Goal: Information Seeking & Learning: Learn about a topic

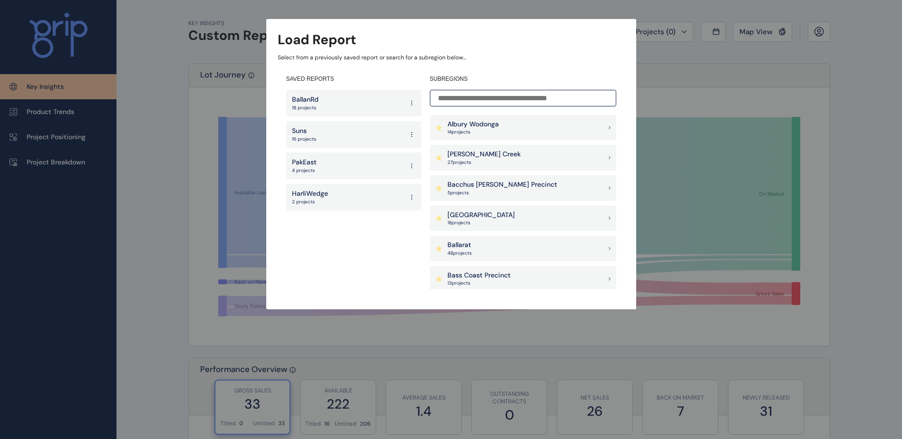
drag, startPoint x: 333, startPoint y: 166, endPoint x: 326, endPoint y: 166, distance: 7.1
click at [334, 166] on div "PakEast 4 projects" at bounding box center [353, 166] width 135 height 27
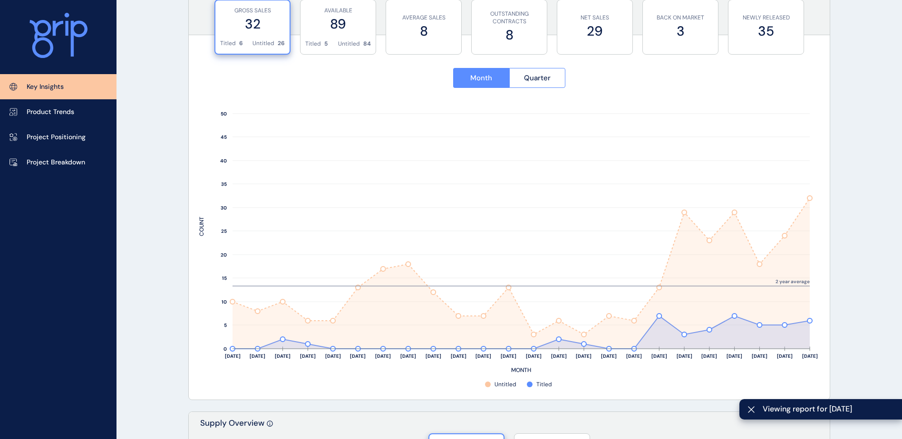
scroll to position [333, 0]
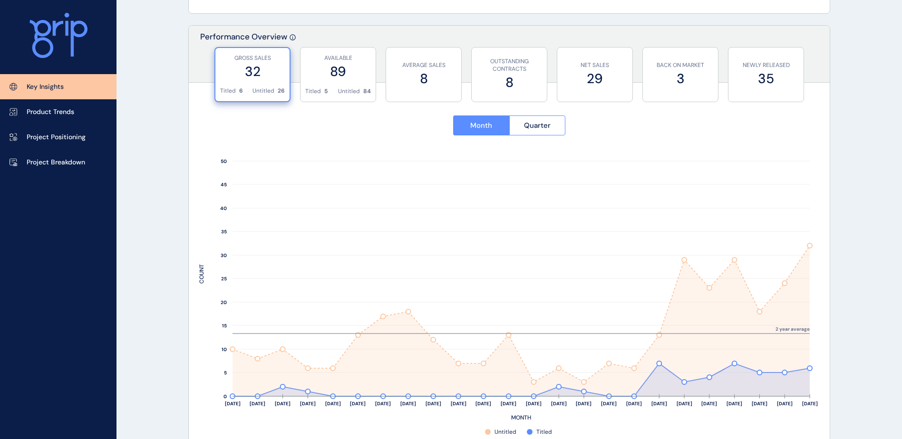
drag, startPoint x: 863, startPoint y: 129, endPoint x: 858, endPoint y: 129, distance: 4.8
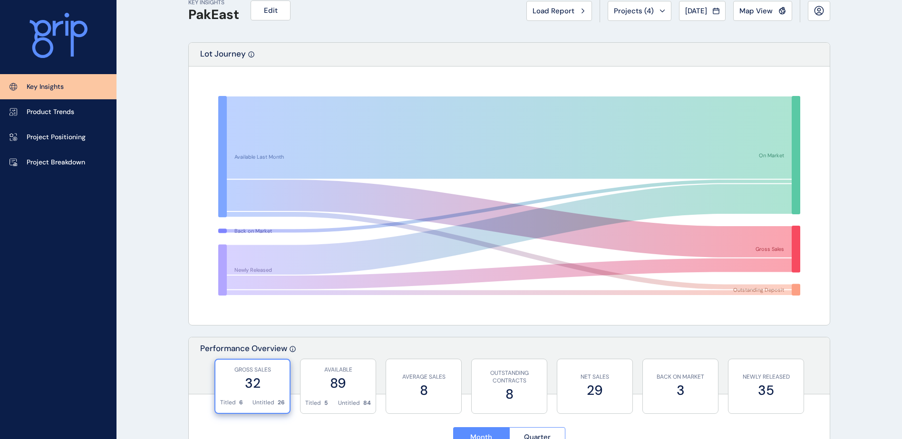
scroll to position [0, 0]
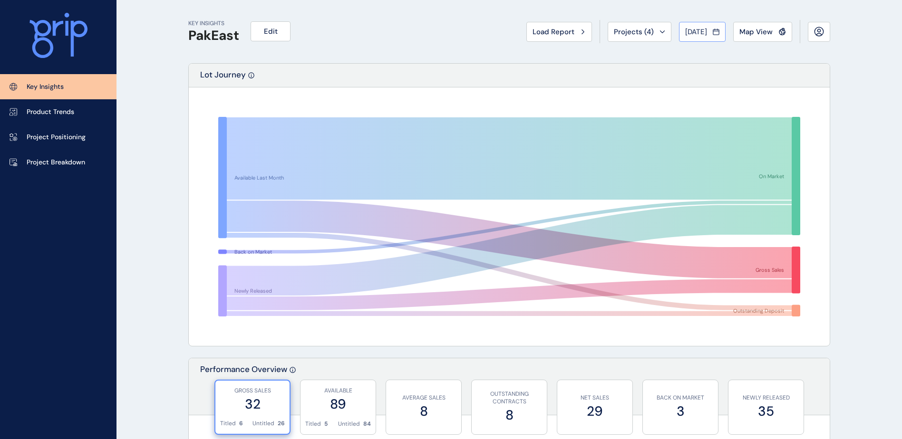
click at [689, 33] on span "[DATE]" at bounding box center [696, 32] width 22 height 10
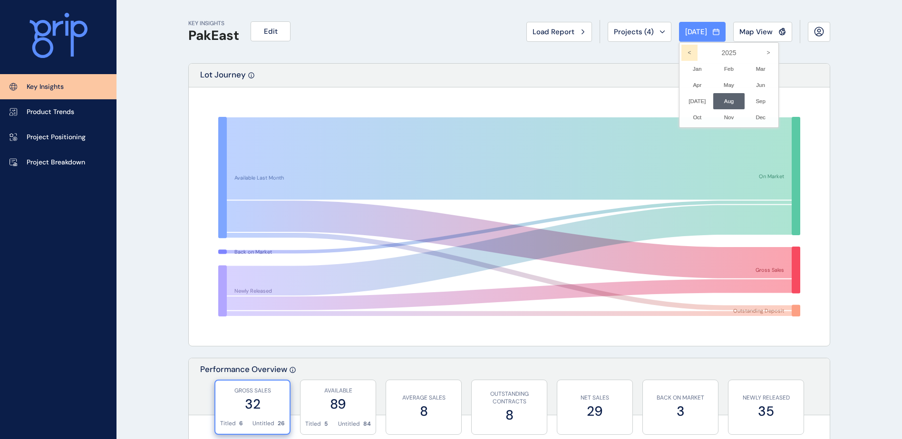
click at [682, 51] on icon "<" at bounding box center [690, 53] width 16 height 16
click at [721, 100] on li "Aug No report is available for this period. New months are usually published 5 …" at bounding box center [729, 101] width 32 height 16
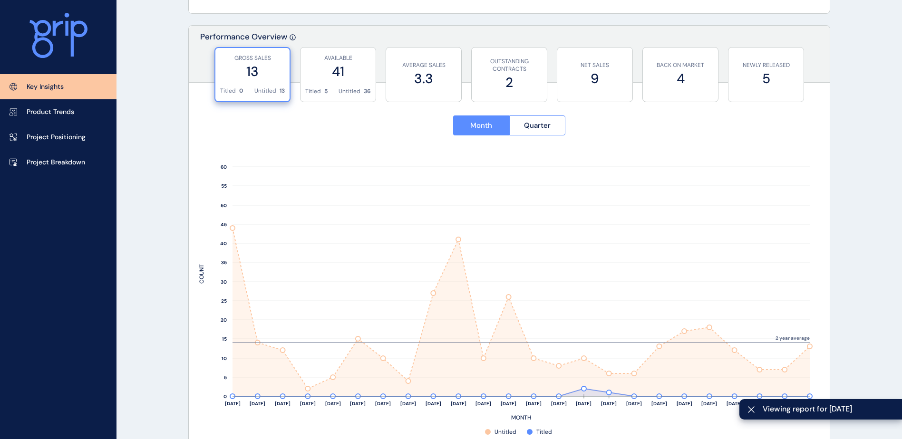
scroll to position [380, 0]
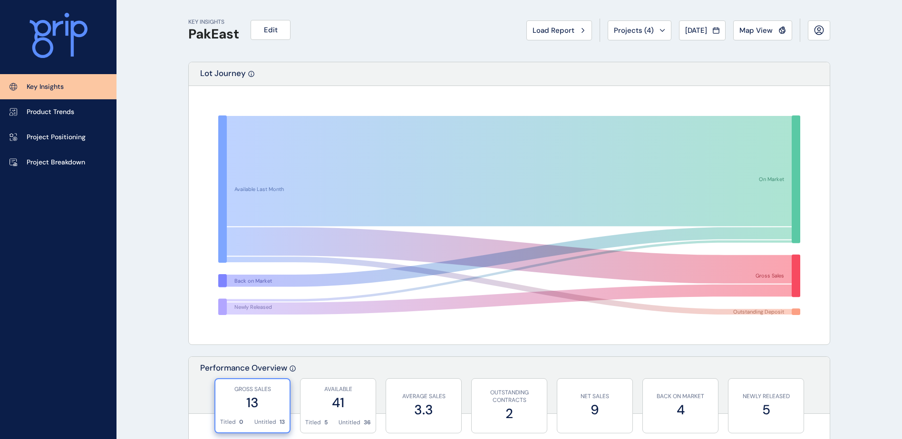
scroll to position [0, 0]
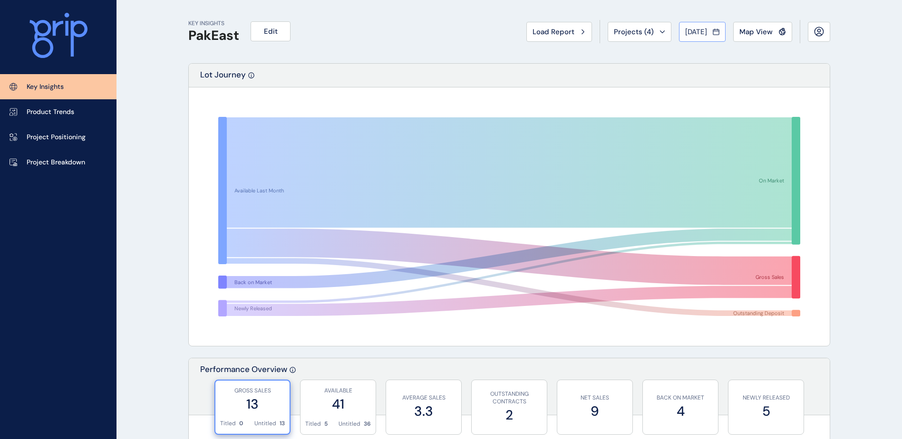
click at [694, 26] on button "[DATE]" at bounding box center [702, 32] width 47 height 20
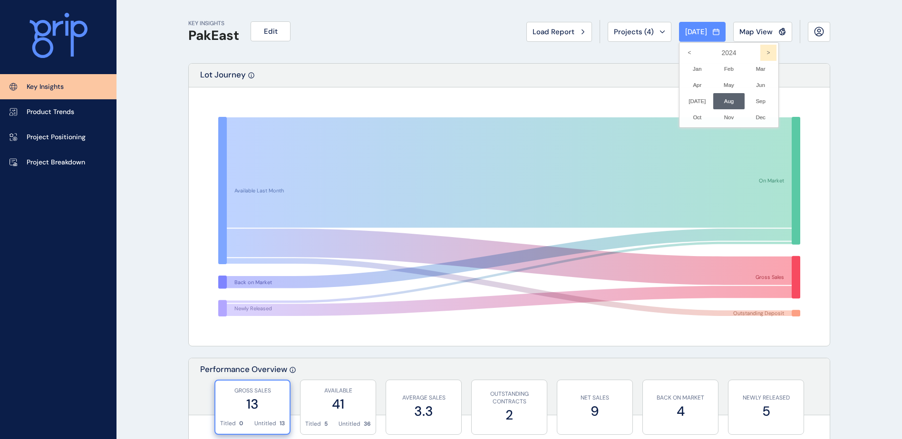
click at [761, 52] on icon ">" at bounding box center [768, 53] width 16 height 16
click at [717, 97] on li "Aug No report is available for this period. New months are usually published 5 …" at bounding box center [729, 101] width 32 height 16
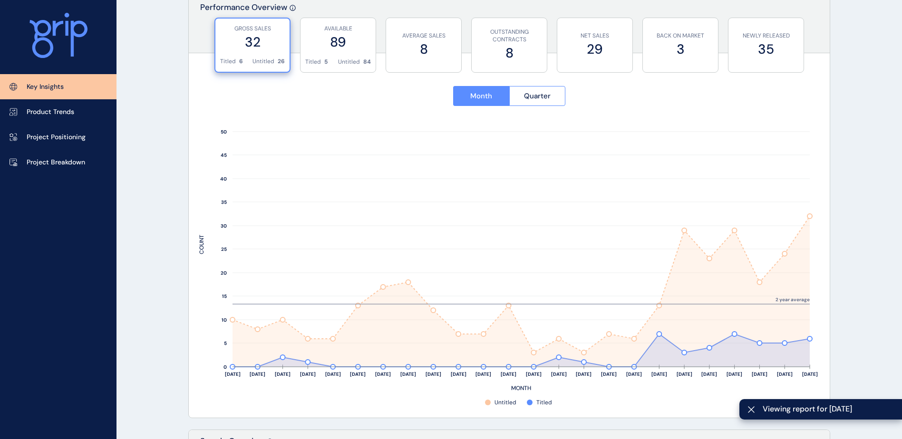
scroll to position [428, 0]
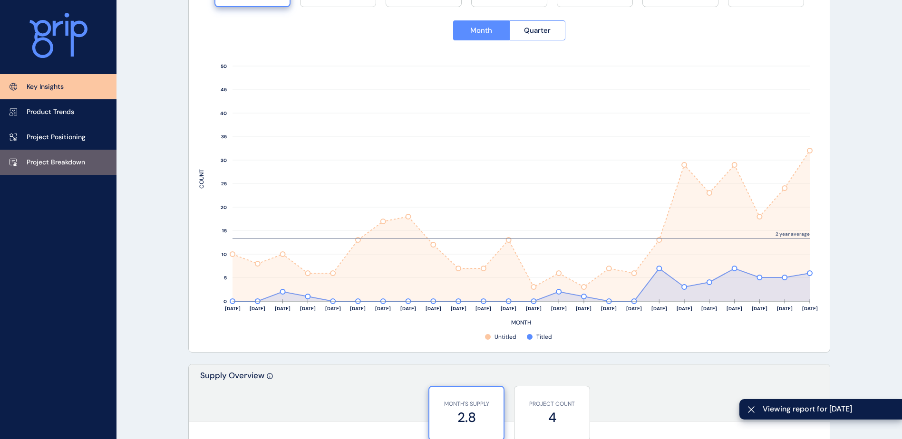
click at [59, 159] on p "Project Breakdown" at bounding box center [56, 163] width 58 height 10
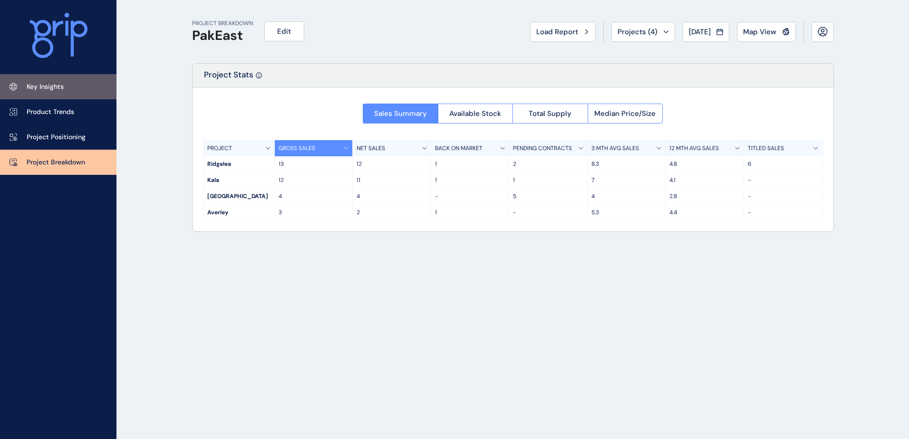
click at [50, 82] on p "Key Insights" at bounding box center [45, 87] width 37 height 10
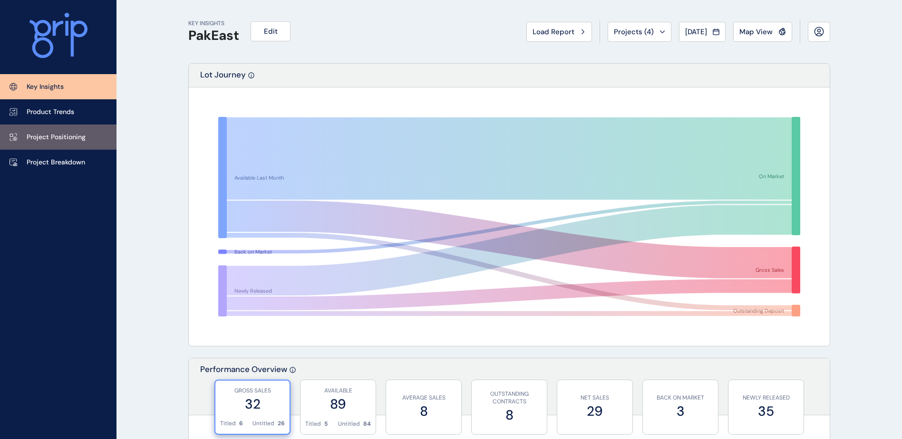
click at [85, 131] on link "Project Positioning" at bounding box center [58, 137] width 117 height 25
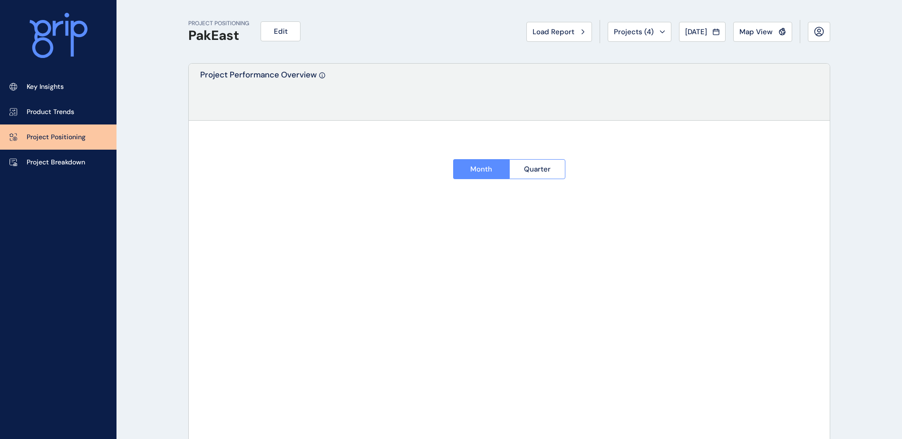
type input "********"
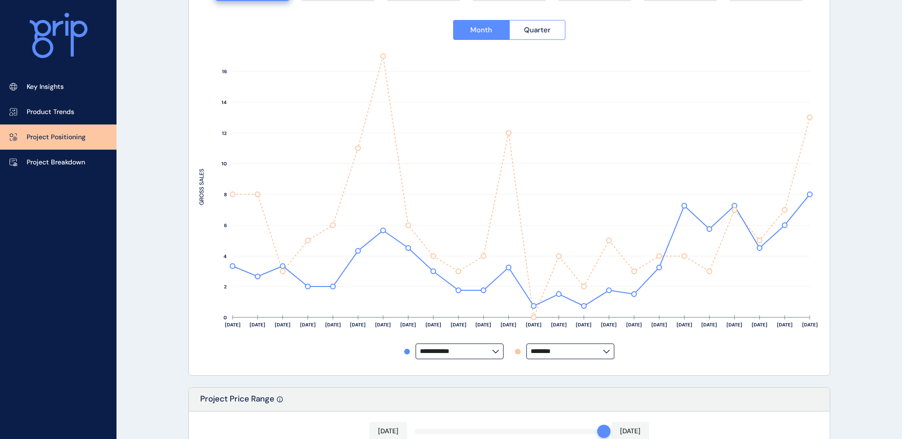
scroll to position [143, 0]
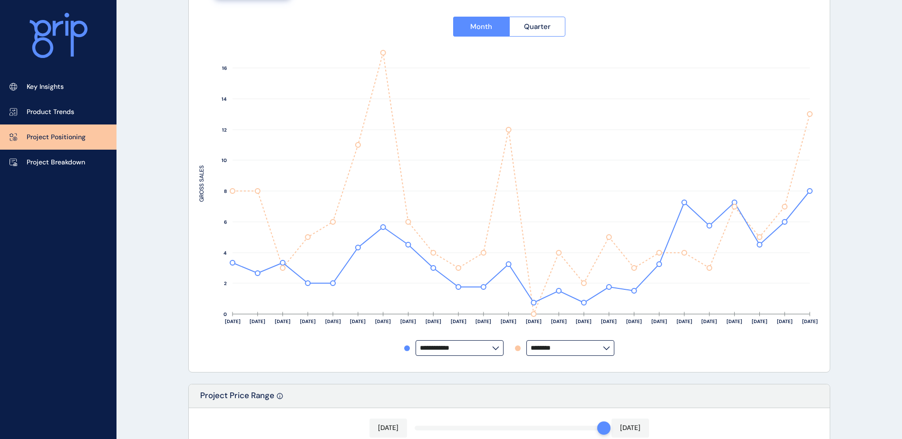
click at [490, 340] on rect at bounding box center [509, 194] width 620 height 292
click at [487, 349] on input "**********" at bounding box center [456, 348] width 72 height 7
drag, startPoint x: 468, startPoint y: 306, endPoint x: 440, endPoint y: 305, distance: 28.1
click at [468, 306] on div "Kala" at bounding box center [459, 309] width 86 height 18
type input "****"
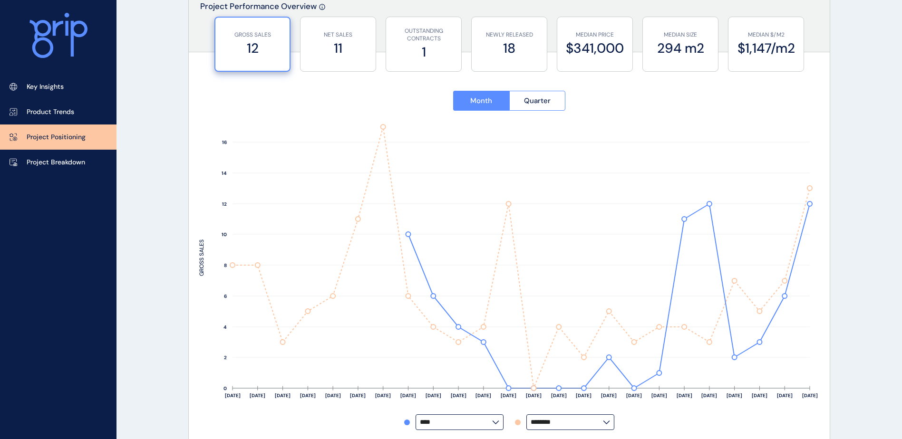
scroll to position [48, 0]
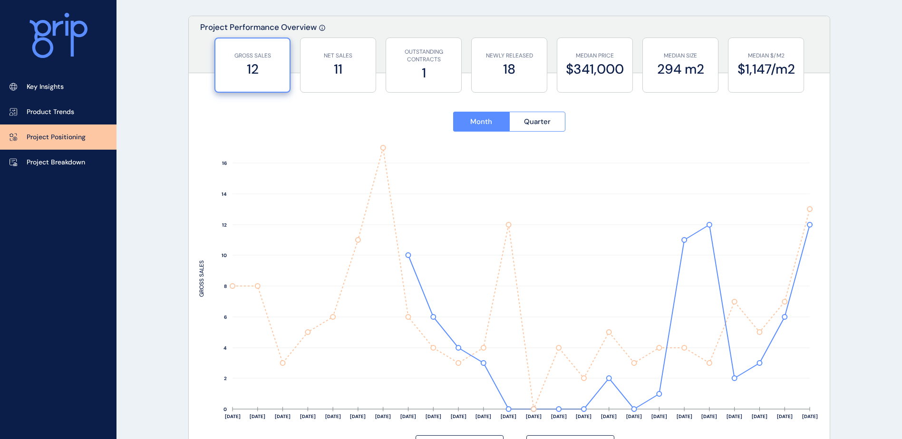
drag, startPoint x: 60, startPoint y: 96, endPoint x: 151, endPoint y: 173, distance: 119.1
click at [60, 96] on link "Key Insights" at bounding box center [58, 86] width 117 height 25
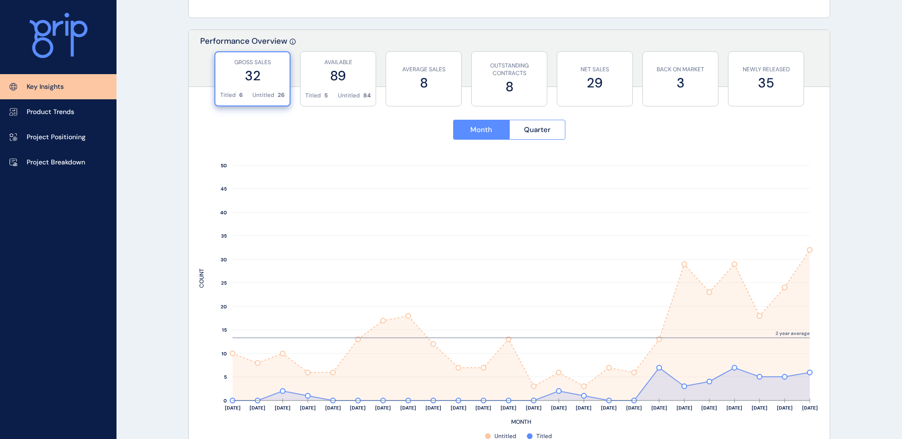
scroll to position [333, 0]
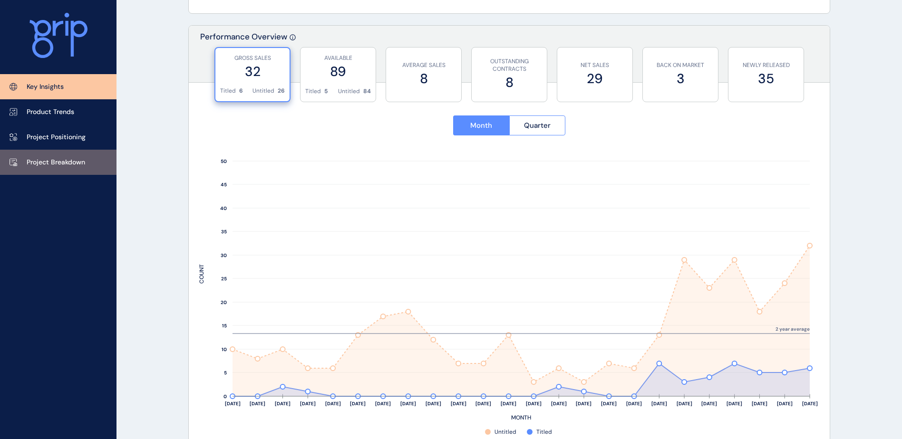
click at [45, 163] on p "Project Breakdown" at bounding box center [56, 163] width 58 height 10
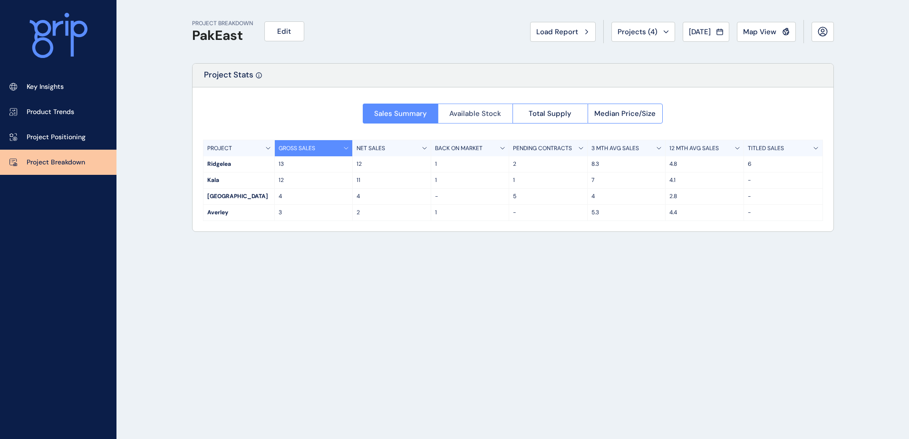
click at [484, 115] on span "Available Stock" at bounding box center [475, 114] width 52 height 10
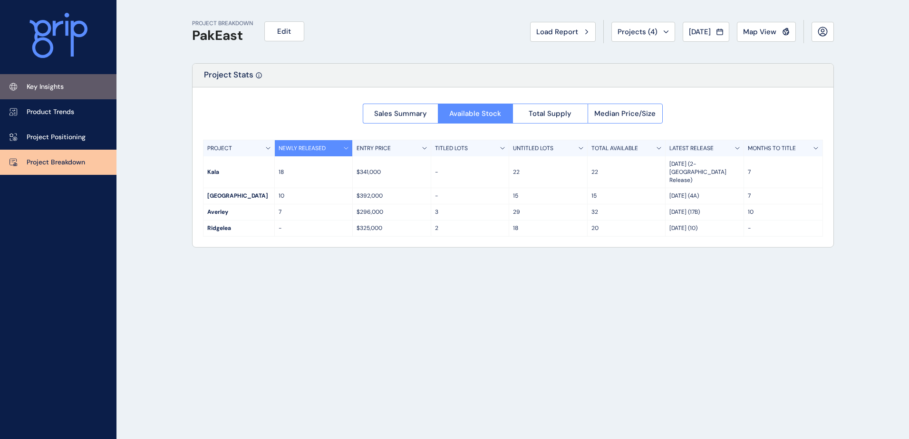
click at [35, 93] on link "Key Insights" at bounding box center [58, 86] width 117 height 25
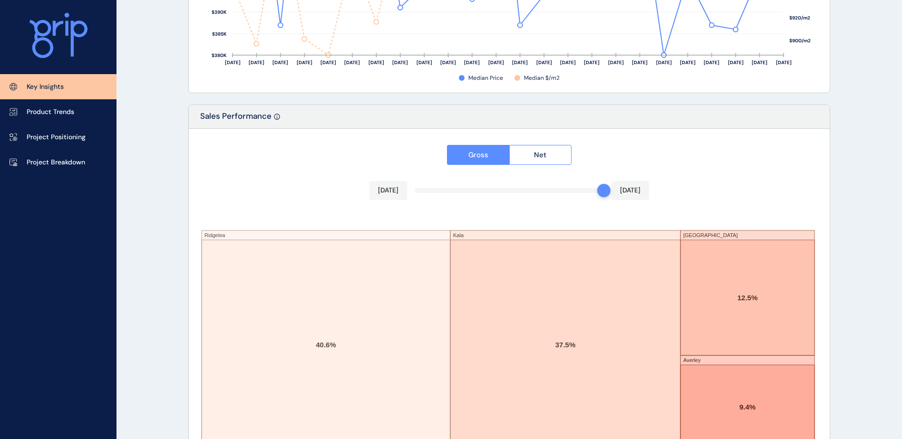
scroll to position [1563, 0]
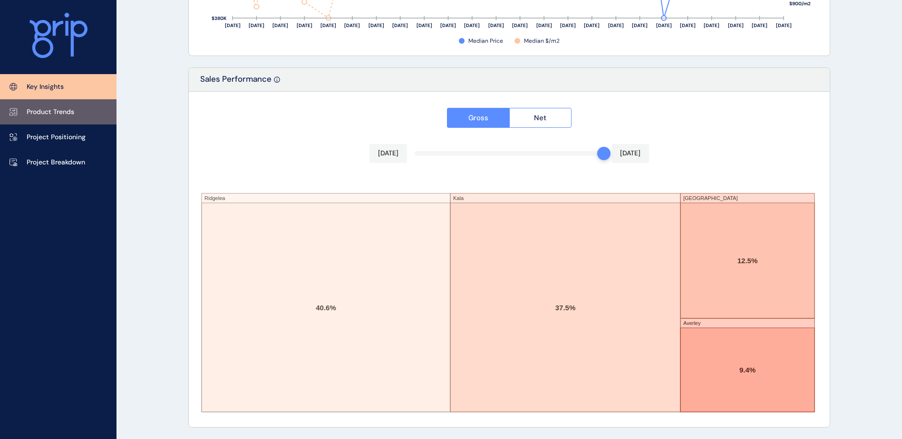
click at [87, 109] on link "Product Trends" at bounding box center [58, 111] width 117 height 25
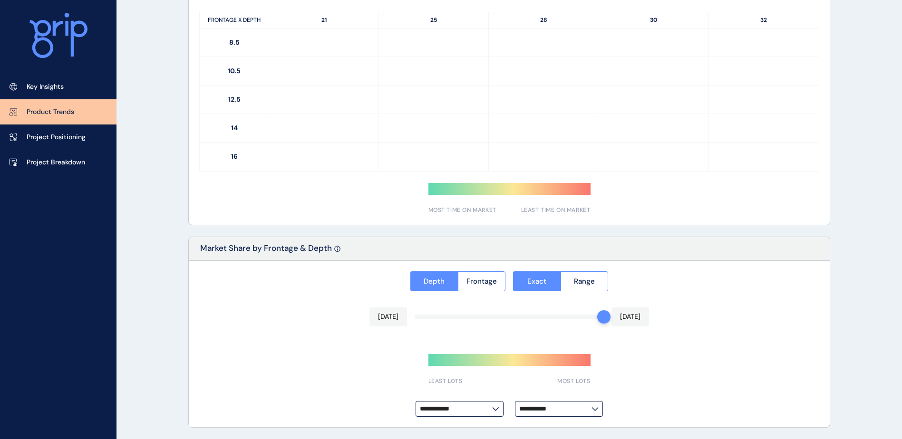
type input "**********"
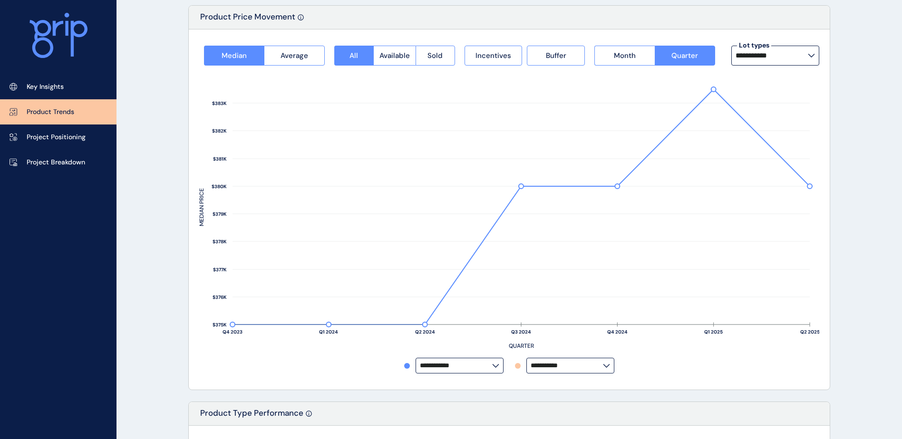
scroll to position [55, 0]
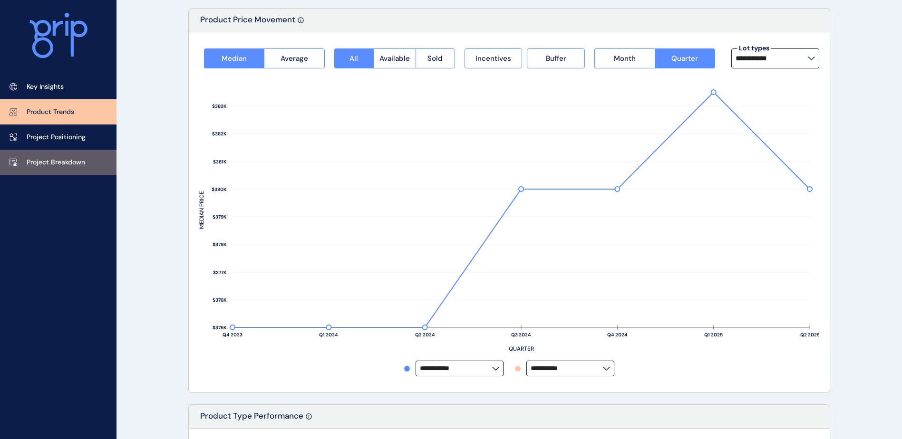
drag, startPoint x: 49, startPoint y: 146, endPoint x: 56, endPoint y: 152, distance: 8.4
click at [50, 146] on link "Project Positioning" at bounding box center [58, 137] width 117 height 25
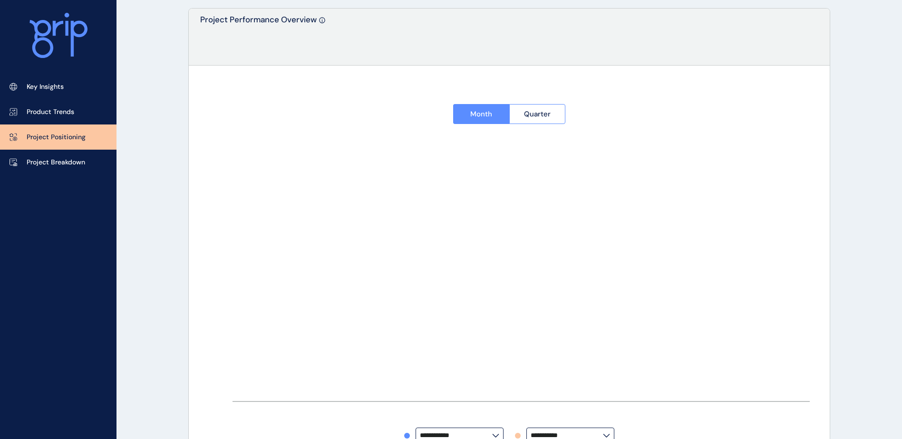
type input "********"
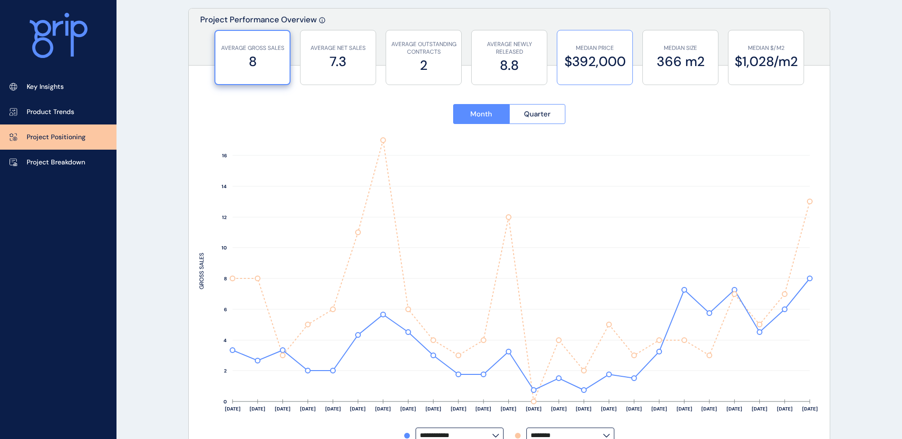
click at [605, 63] on label "$392,000" at bounding box center [595, 61] width 66 height 19
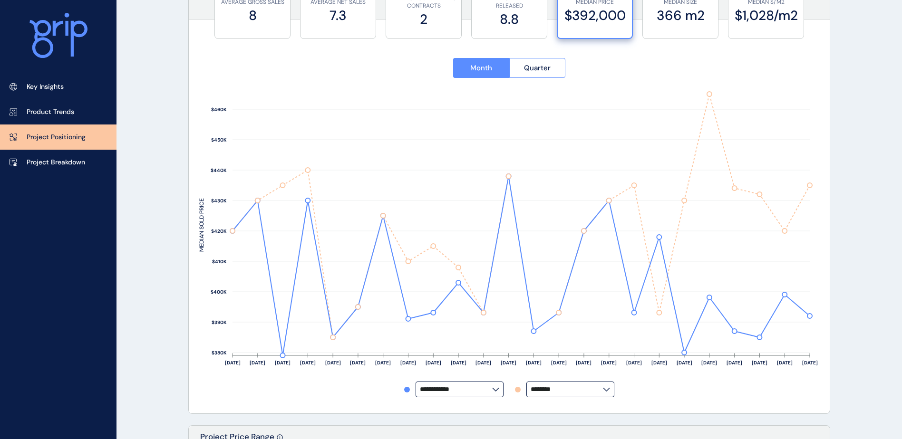
scroll to position [103, 0]
click at [602, 390] on input "********" at bounding box center [567, 388] width 72 height 7
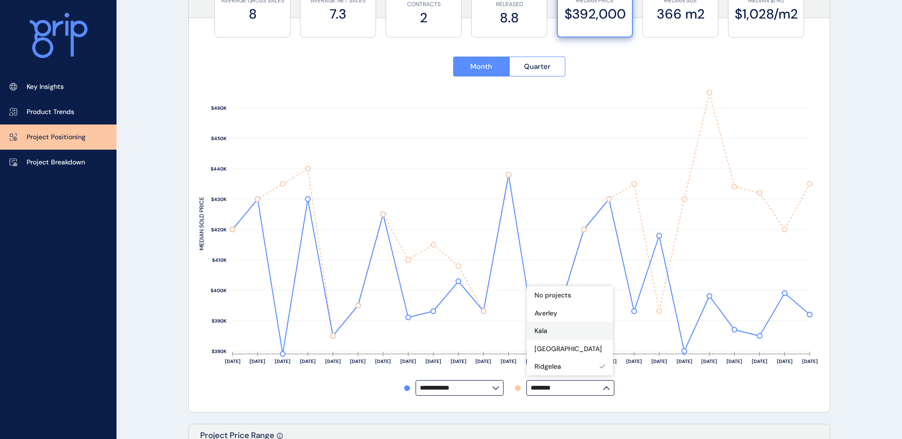
click at [577, 331] on div "Kala" at bounding box center [570, 331] width 86 height 18
type input "****"
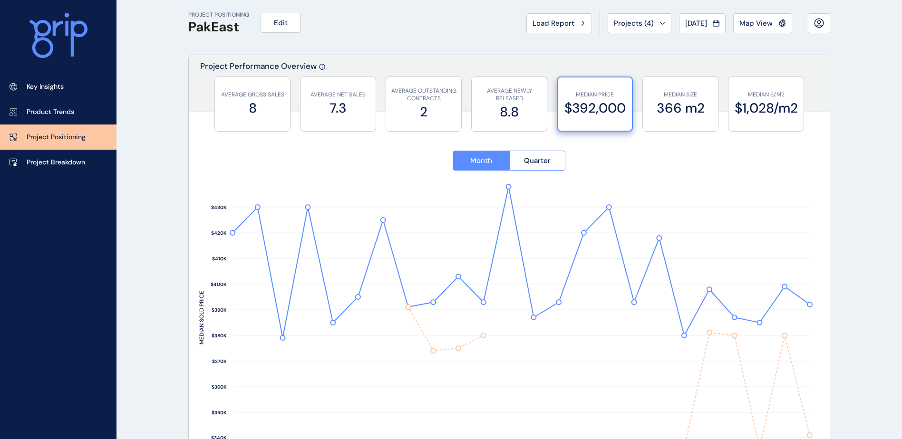
scroll to position [8, 0]
click at [704, 120] on div "MEDIAN SIZE 366 m2" at bounding box center [681, 105] width 66 height 54
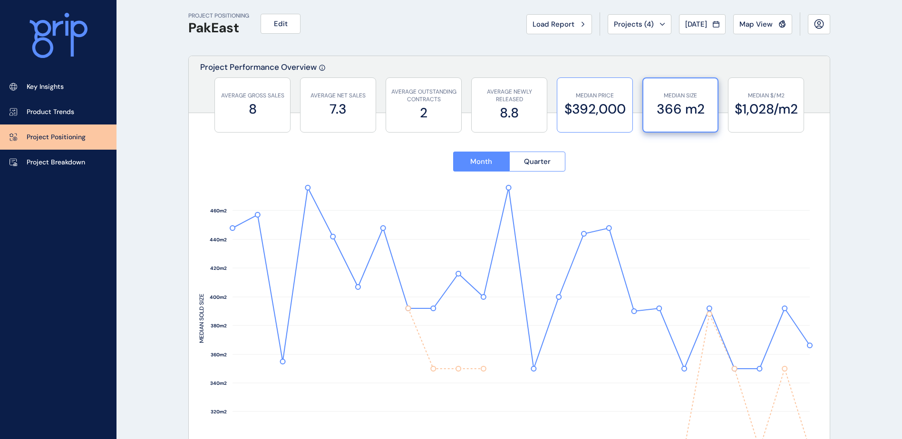
click at [604, 104] on label "$392,000" at bounding box center [595, 109] width 66 height 19
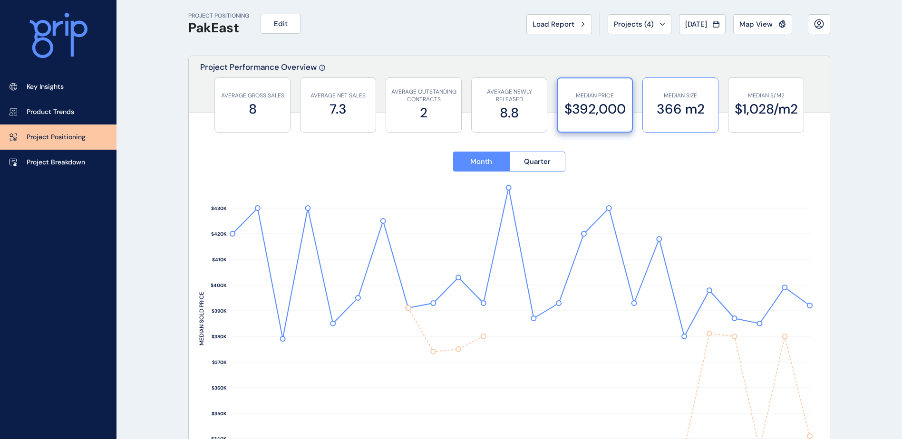
click at [677, 113] on label "366 m2" at bounding box center [681, 109] width 66 height 19
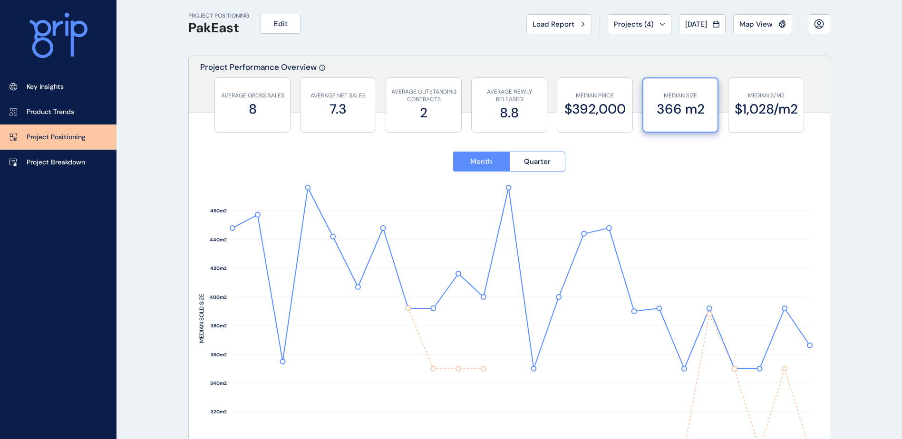
click at [718, 103] on div "MEDIAN SIZE 366 m2" at bounding box center [681, 105] width 76 height 55
click at [756, 109] on label "$1,028/m2" at bounding box center [766, 109] width 66 height 19
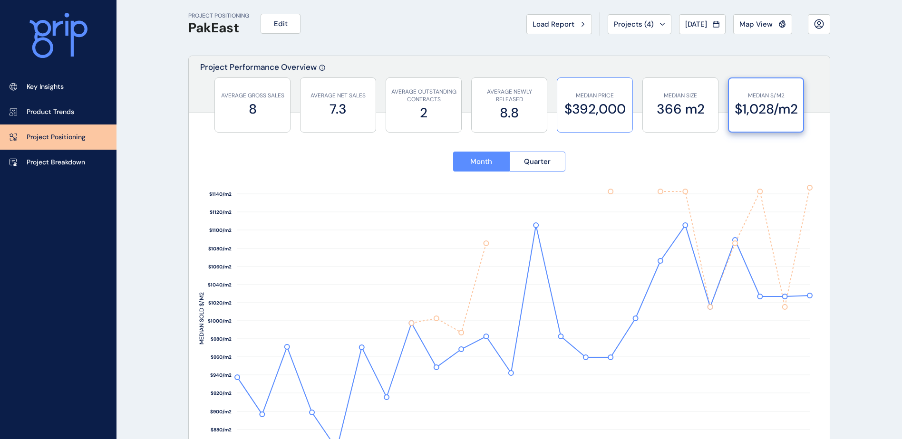
click at [608, 116] on label "$392,000" at bounding box center [595, 109] width 66 height 19
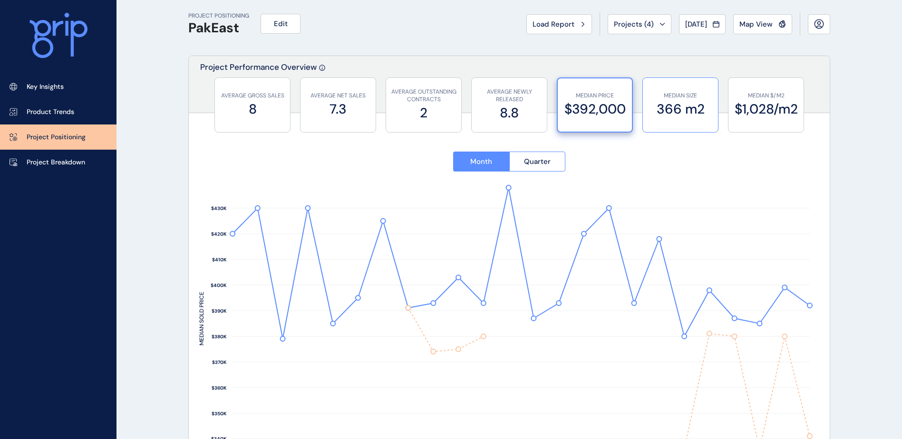
click at [690, 119] on div "MEDIAN SIZE 366 m2" at bounding box center [681, 105] width 66 height 54
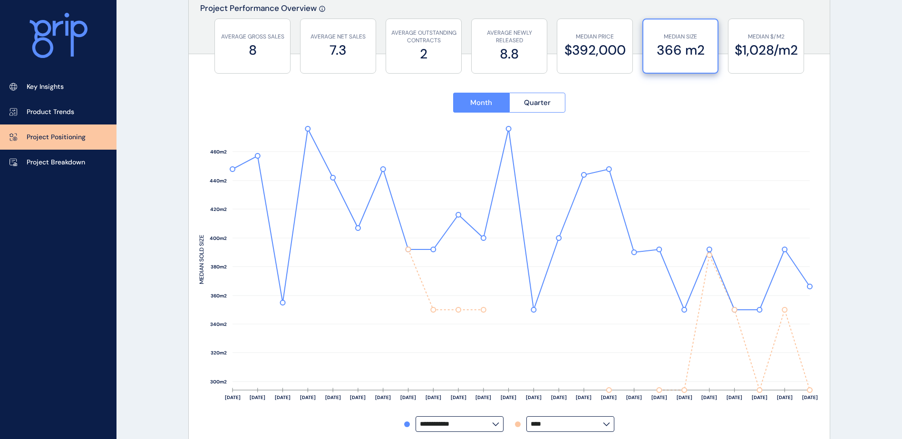
scroll to position [55, 0]
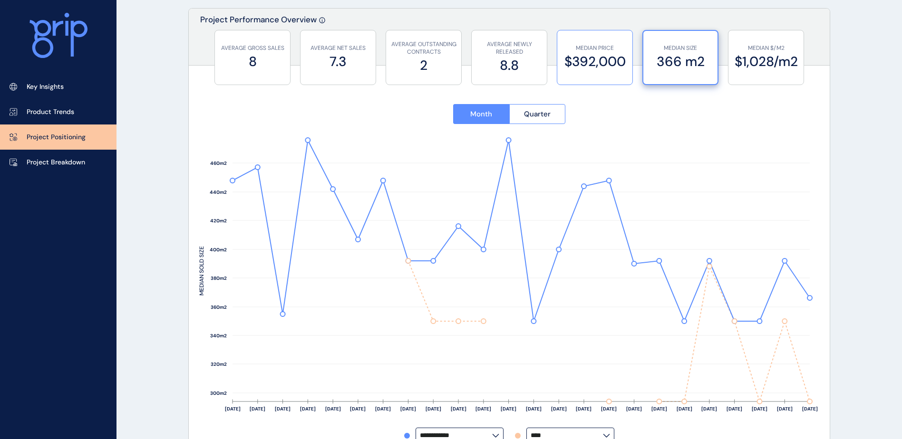
click at [601, 58] on label "$392,000" at bounding box center [595, 61] width 66 height 19
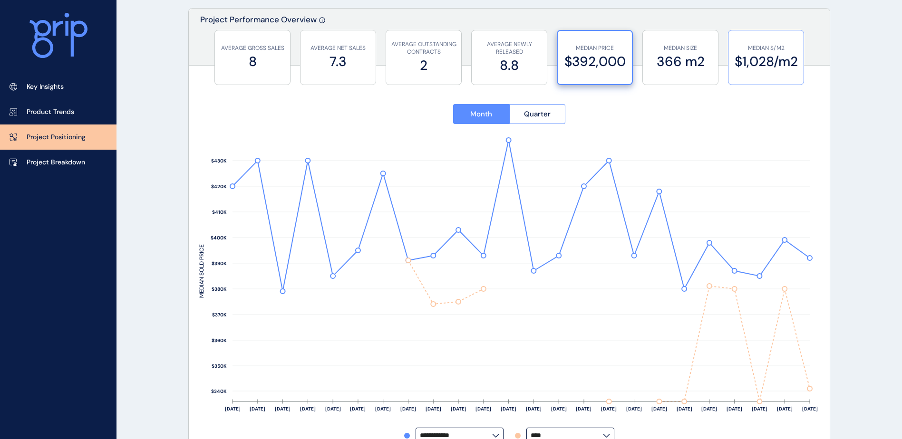
click at [760, 69] on label "$1,028/m2" at bounding box center [766, 61] width 66 height 19
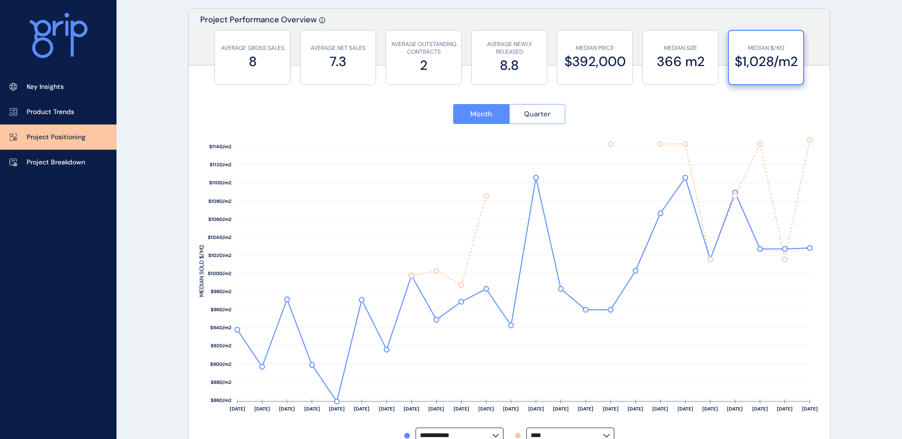
click at [534, 118] on span "Quarter" at bounding box center [537, 114] width 27 height 10
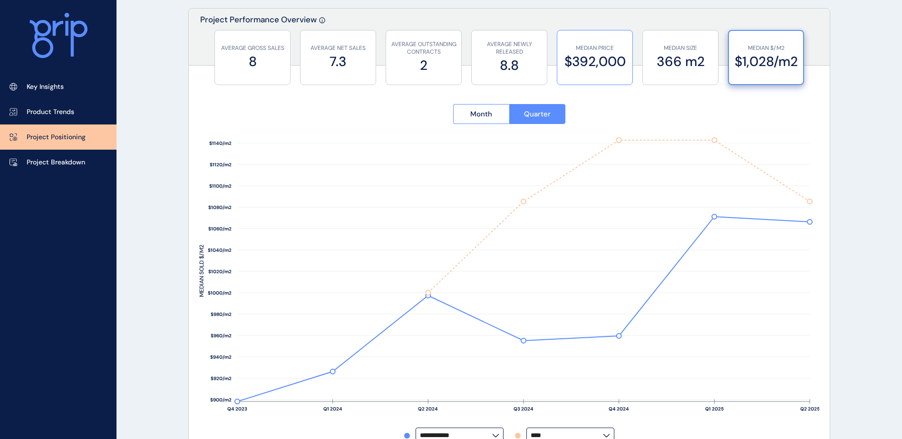
click at [616, 58] on label "$392,000" at bounding box center [595, 61] width 66 height 19
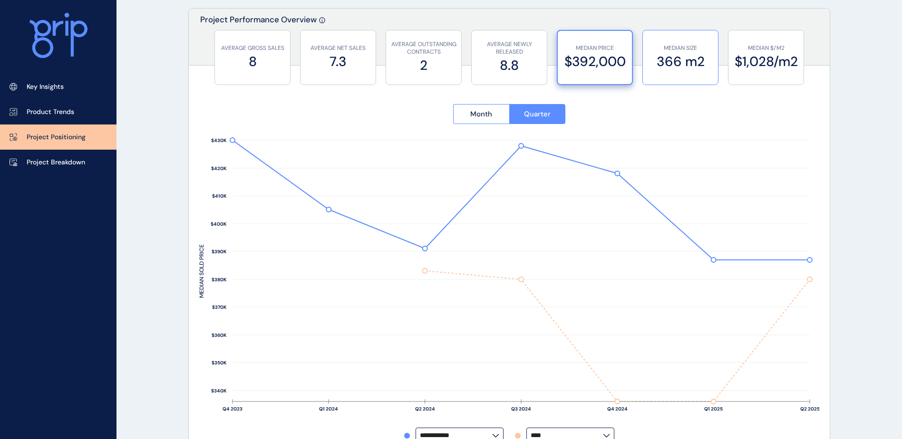
click at [650, 67] on label "366 m2" at bounding box center [681, 61] width 66 height 19
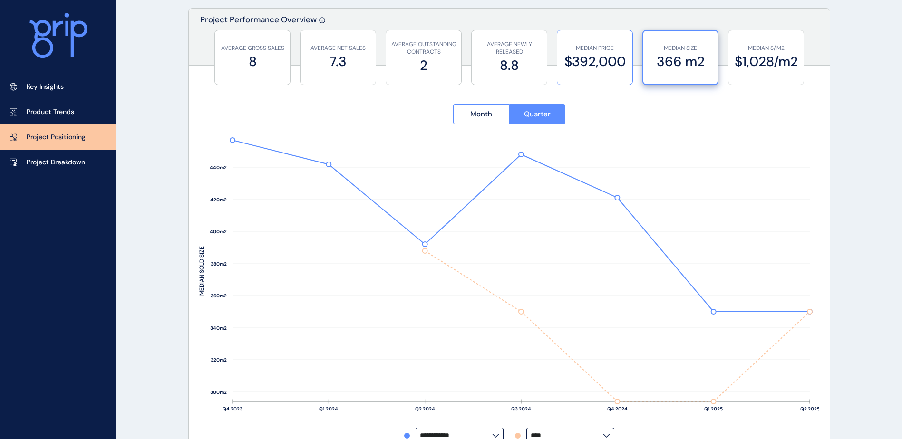
click at [626, 59] on label "$392,000" at bounding box center [595, 61] width 66 height 19
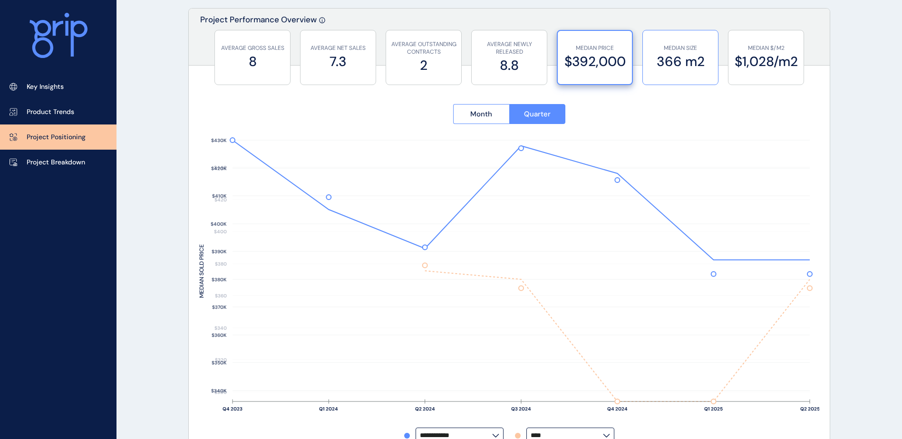
click at [679, 63] on label "366 m2" at bounding box center [681, 61] width 66 height 19
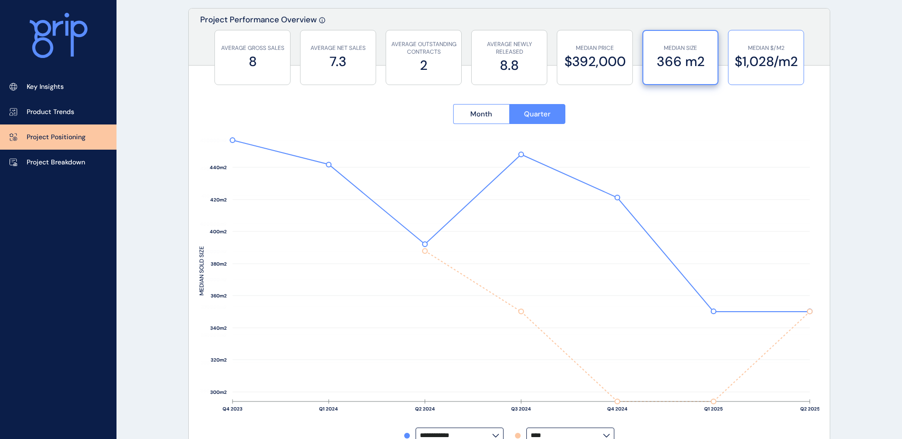
click at [763, 66] on label "$1,028/m2" at bounding box center [766, 61] width 66 height 19
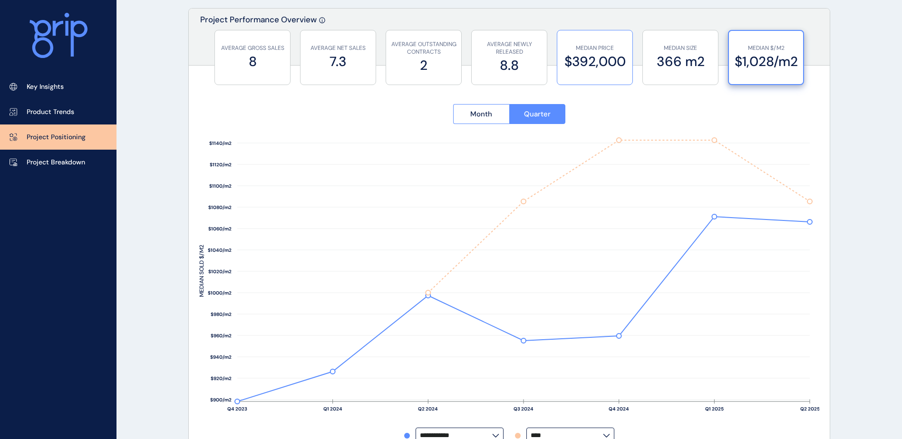
click at [624, 48] on p "MEDIAN PRICE" at bounding box center [595, 48] width 66 height 8
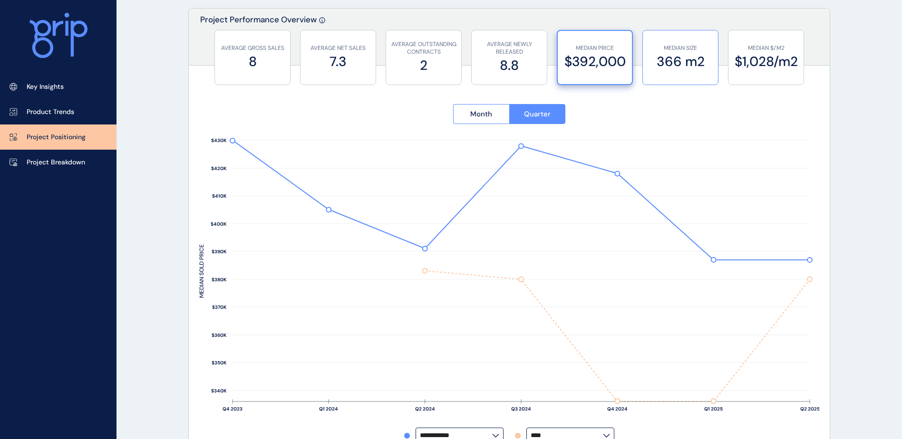
click at [672, 63] on label "366 m2" at bounding box center [681, 61] width 66 height 19
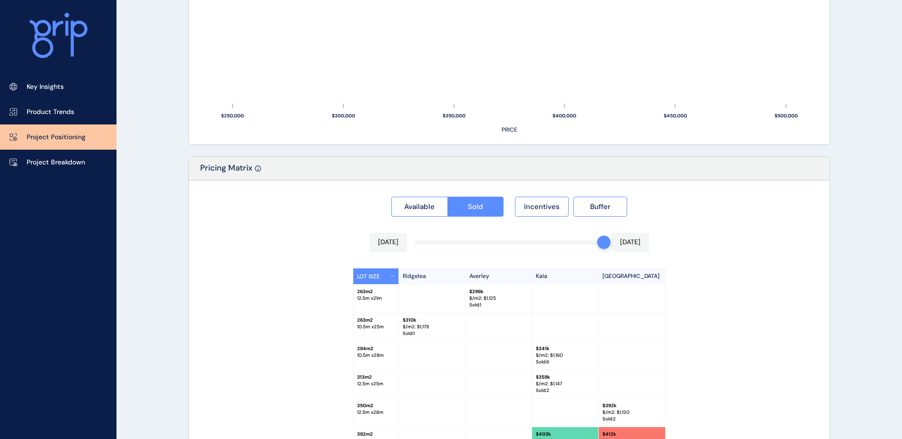
scroll to position [877, 0]
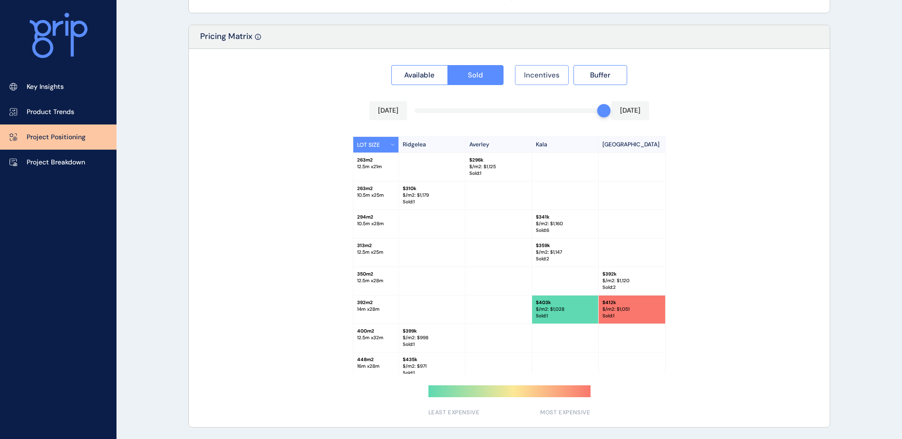
click at [546, 73] on span "Incentives" at bounding box center [542, 75] width 36 height 10
click at [586, 75] on button "Buffer" at bounding box center [601, 75] width 54 height 20
click at [526, 71] on span "Incentives" at bounding box center [542, 75] width 36 height 10
click at [415, 80] on button "Available" at bounding box center [419, 75] width 56 height 20
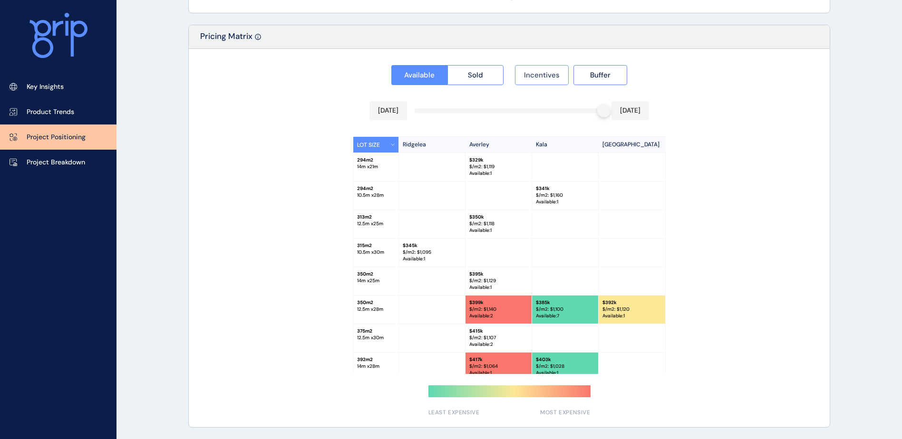
click at [555, 79] on span "Incentives" at bounding box center [542, 75] width 36 height 10
click at [596, 82] on button "Buffer" at bounding box center [601, 75] width 54 height 20
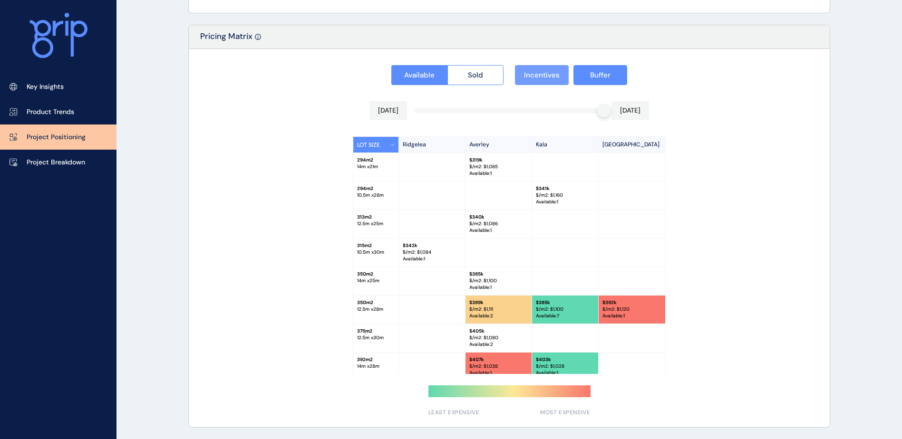
click at [546, 79] on span "Incentives" at bounding box center [542, 75] width 36 height 10
click at [590, 83] on button "Buffer" at bounding box center [601, 75] width 54 height 20
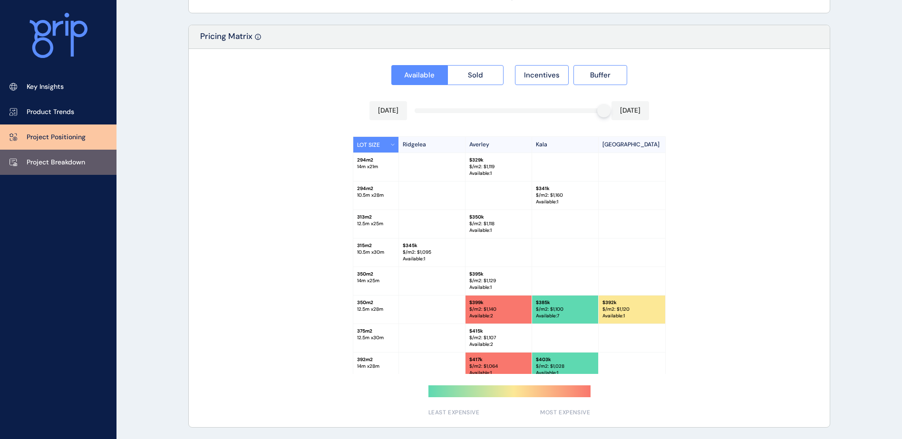
click at [33, 172] on link "Project Breakdown" at bounding box center [58, 162] width 117 height 25
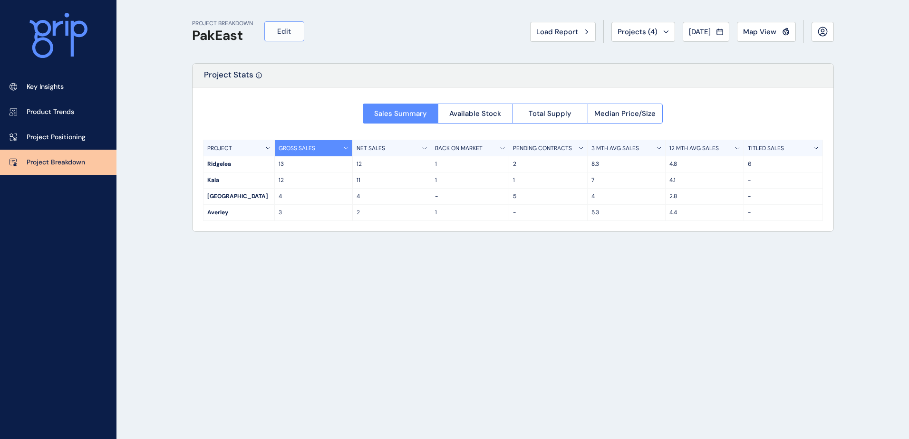
click at [288, 36] on span "Edit" at bounding box center [284, 32] width 14 height 10
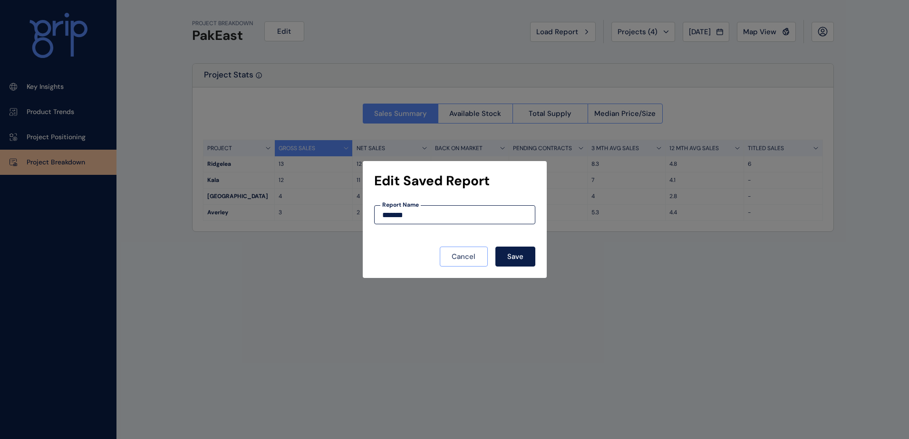
click at [472, 258] on span "Cancel" at bounding box center [464, 257] width 24 height 10
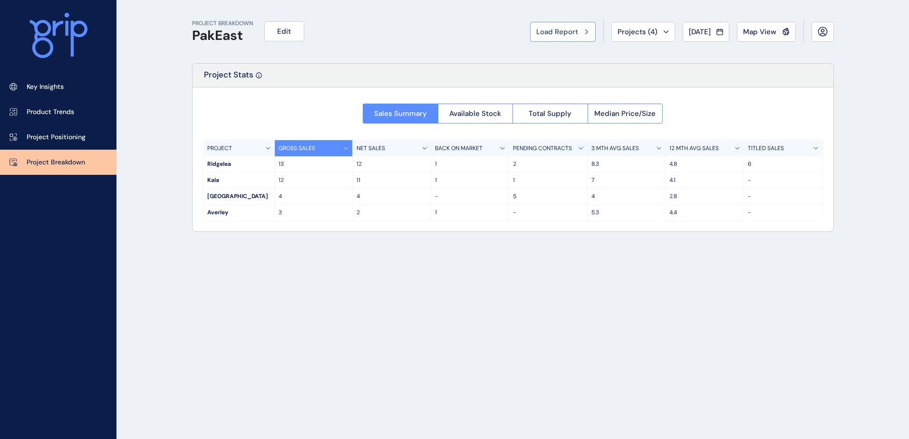
click at [548, 38] on button "Load Report" at bounding box center [563, 32] width 66 height 20
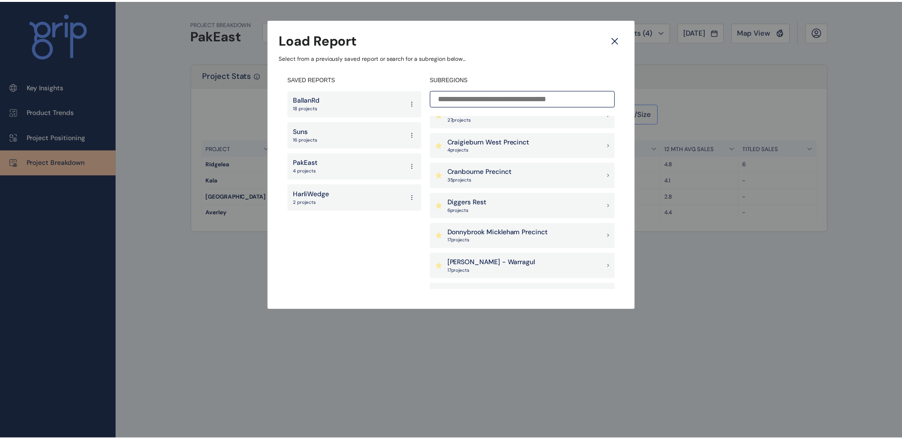
scroll to position [333, 0]
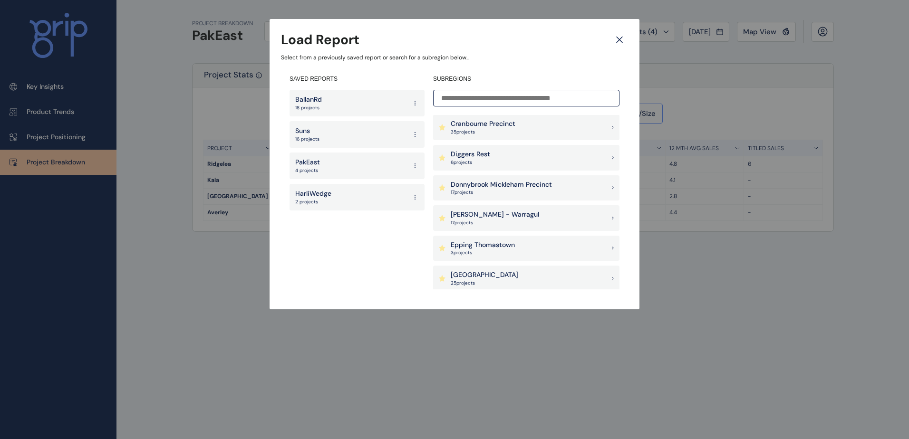
click at [526, 188] on p "Donnybrook Mickleham Precinct" at bounding box center [501, 185] width 101 height 10
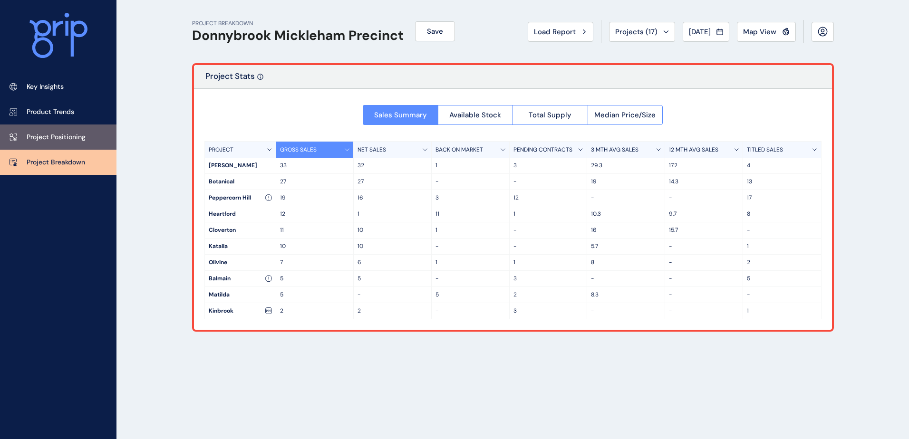
click at [89, 133] on link "Project Positioning" at bounding box center [58, 137] width 117 height 25
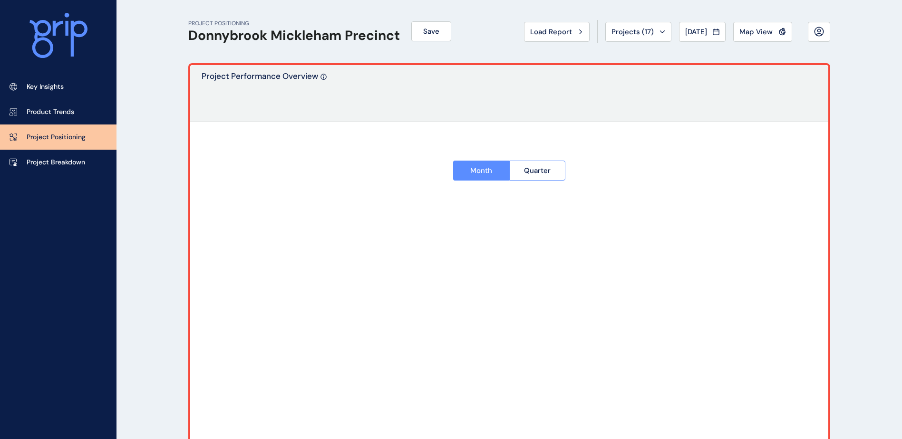
type input "**********"
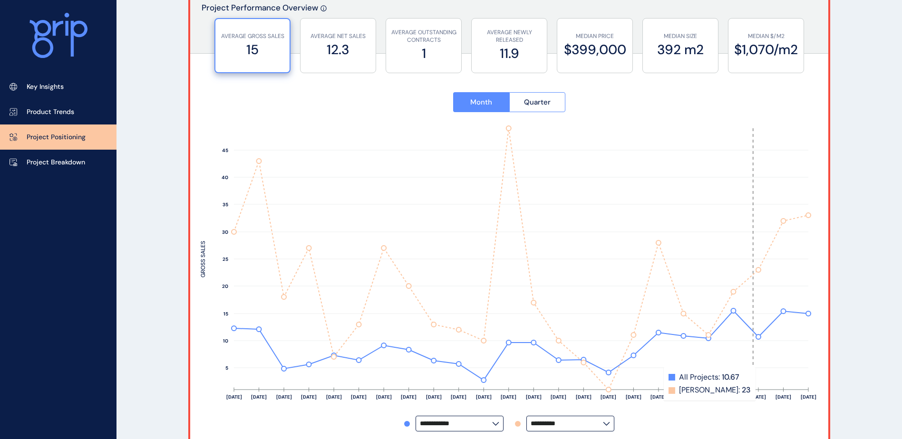
scroll to position [48, 0]
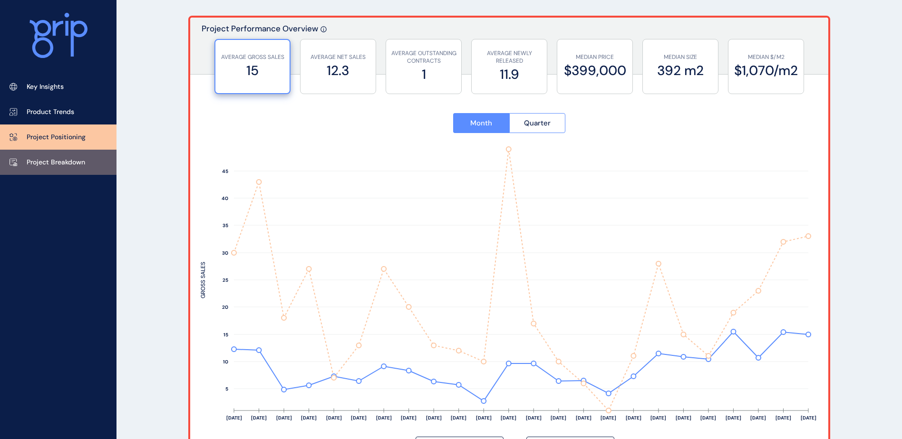
click at [68, 167] on p "Project Breakdown" at bounding box center [56, 163] width 58 height 10
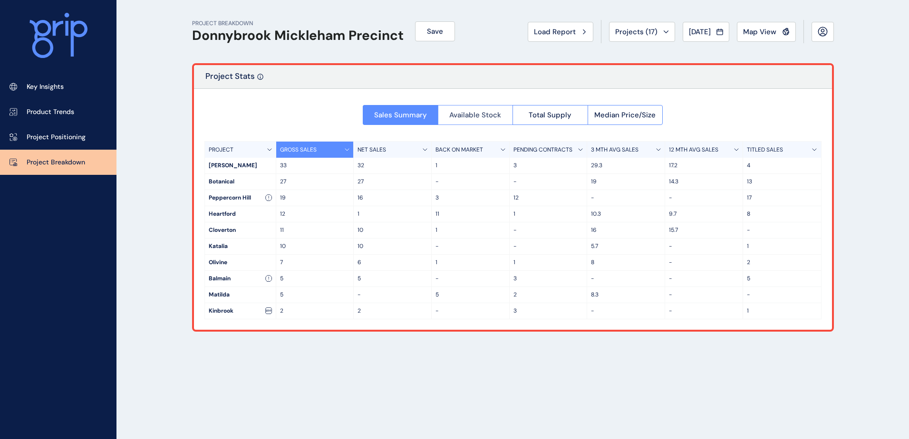
click at [487, 117] on span "Available Stock" at bounding box center [475, 115] width 52 height 10
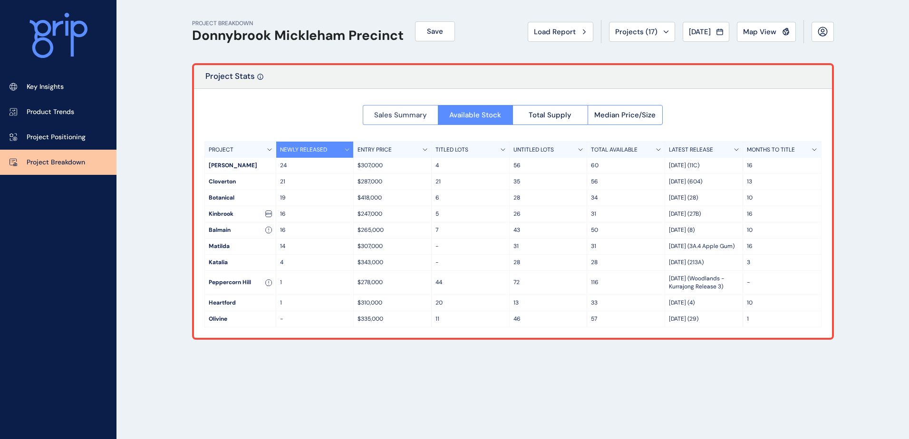
click at [383, 114] on span "Sales Summary" at bounding box center [400, 115] width 53 height 10
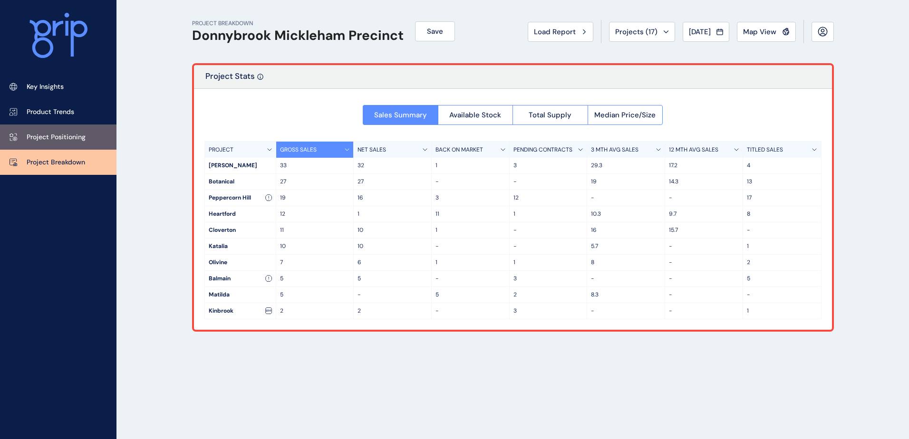
click at [68, 136] on p "Project Positioning" at bounding box center [56, 138] width 59 height 10
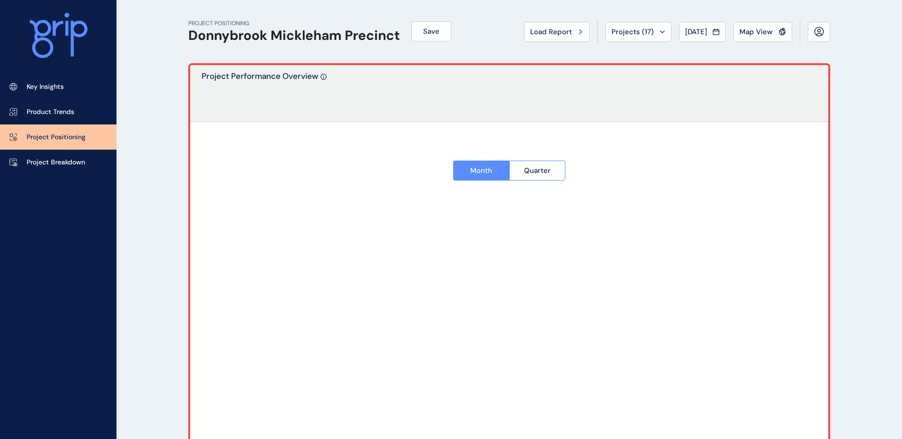
type input "**********"
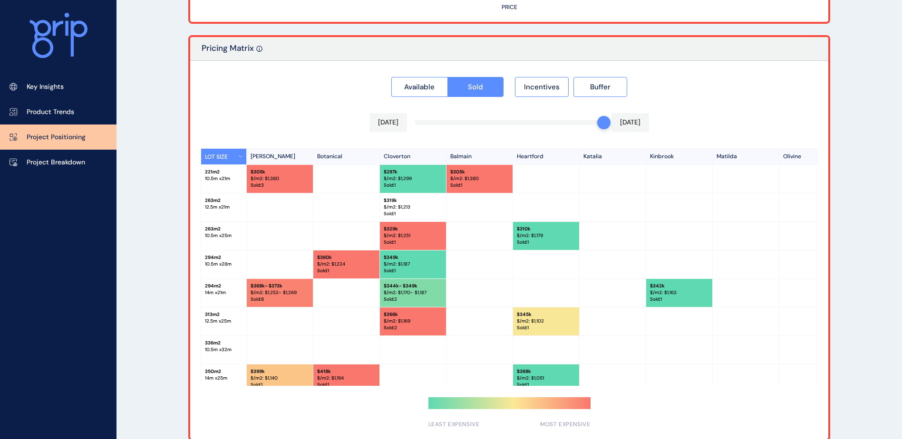
scroll to position [886, 0]
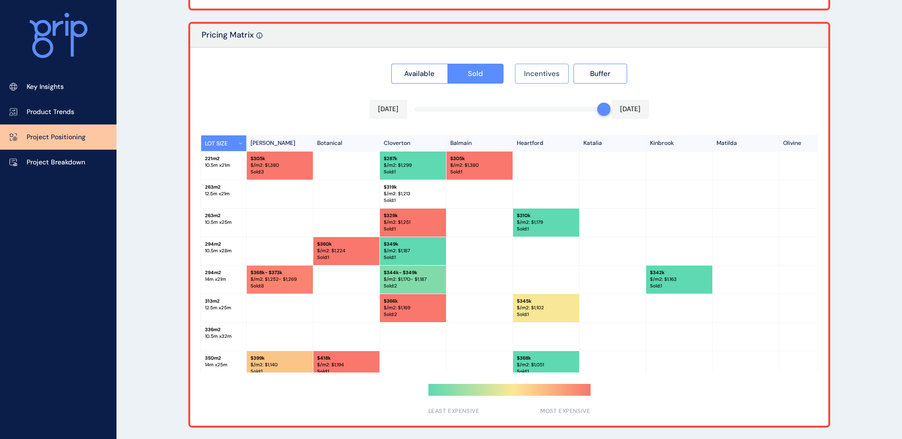
drag, startPoint x: 542, startPoint y: 74, endPoint x: 564, endPoint y: 79, distance: 22.5
click at [543, 75] on span "Incentives" at bounding box center [542, 74] width 36 height 10
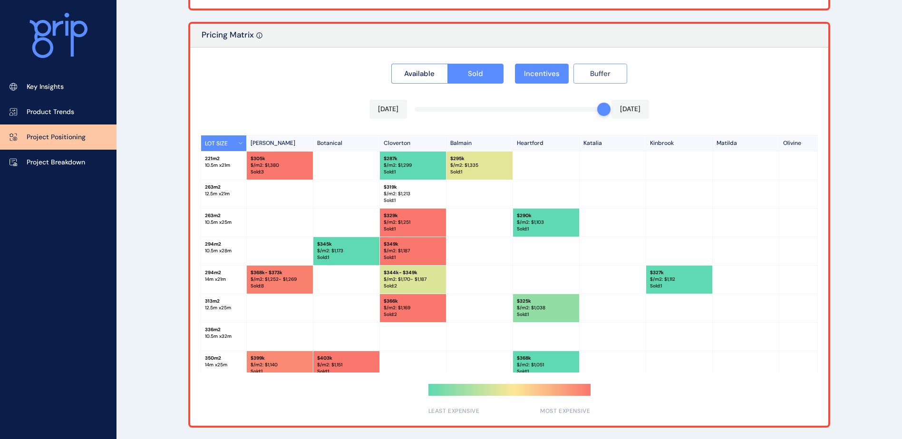
click at [593, 81] on button "Buffer" at bounding box center [601, 74] width 54 height 20
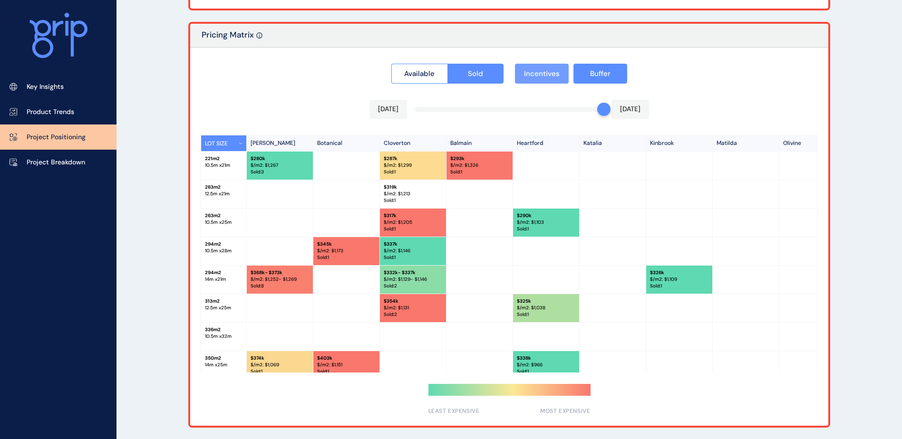
click at [543, 76] on span "Incentives" at bounding box center [542, 74] width 36 height 10
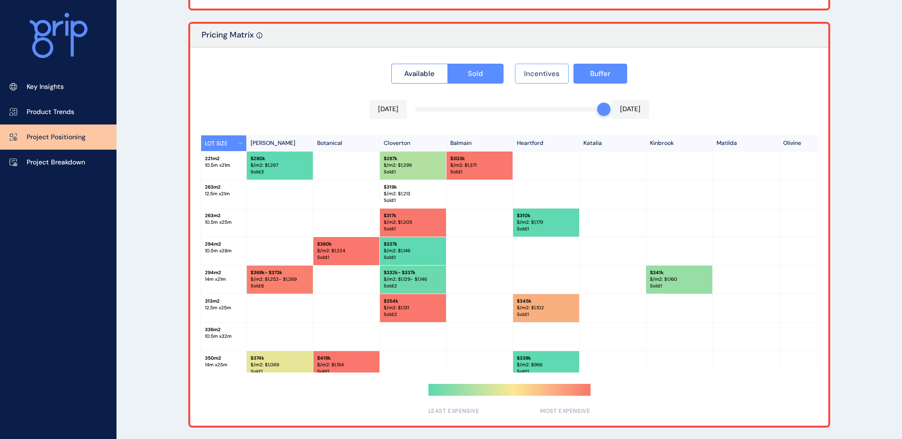
click at [543, 76] on span "Incentives" at bounding box center [542, 74] width 36 height 10
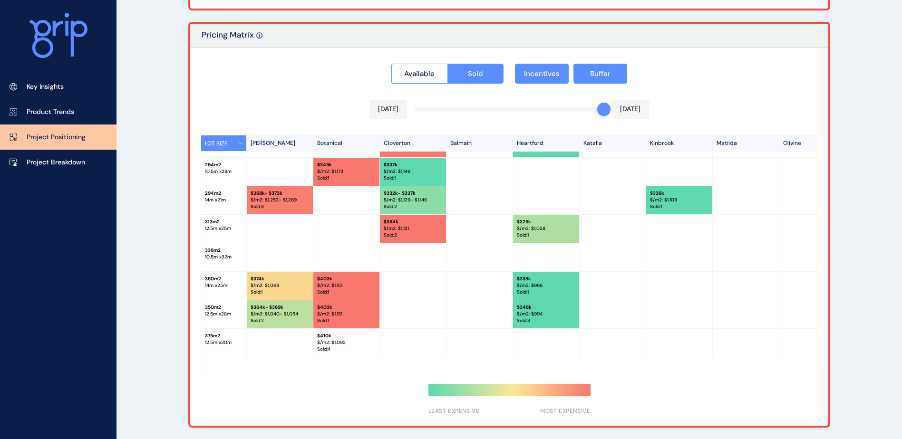
scroll to position [95, 0]
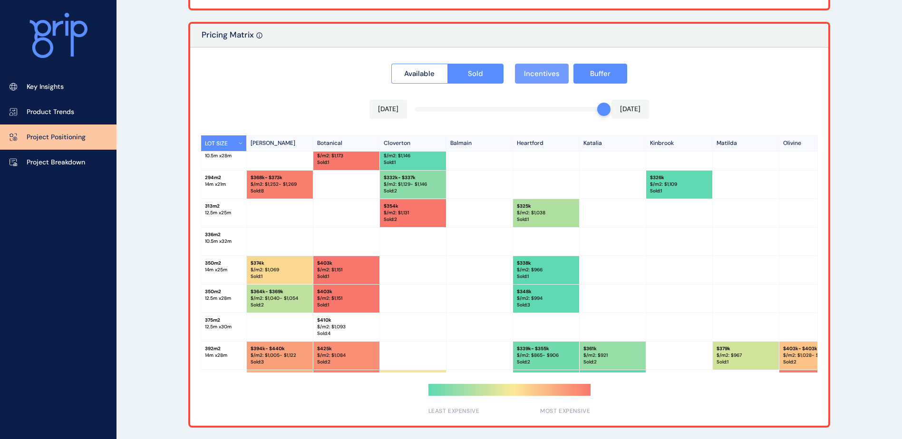
click at [551, 78] on span "Incentives" at bounding box center [542, 74] width 36 height 10
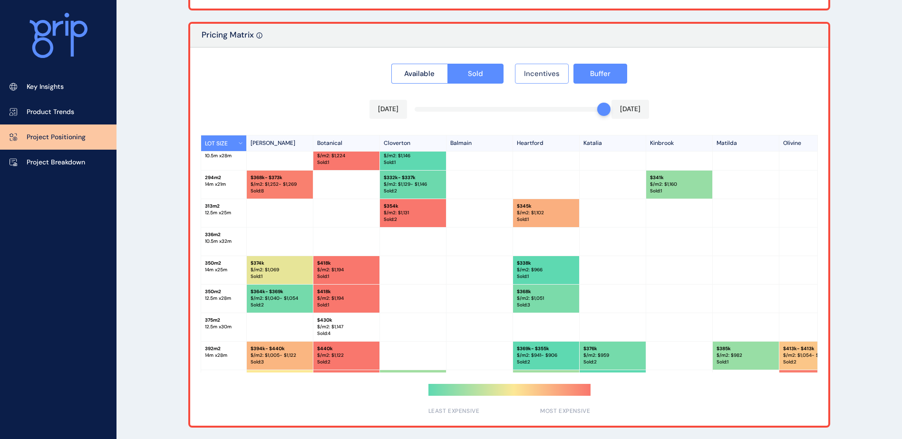
click at [551, 78] on span "Incentives" at bounding box center [542, 74] width 36 height 10
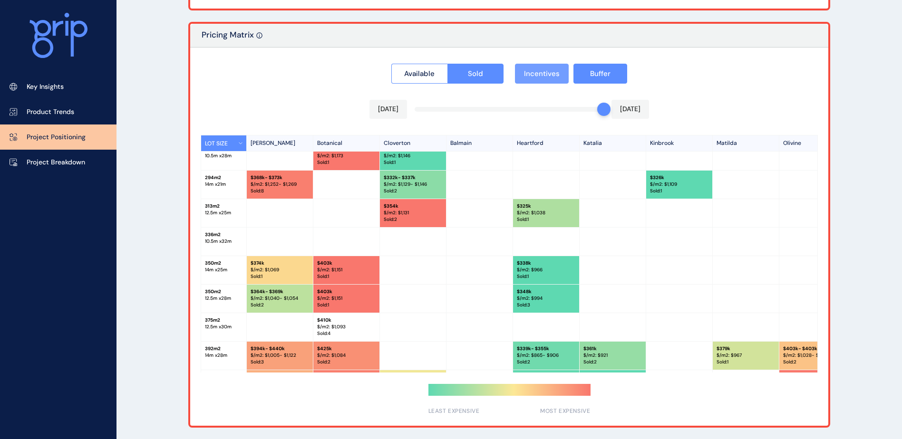
click at [551, 78] on span "Incentives" at bounding box center [542, 74] width 36 height 10
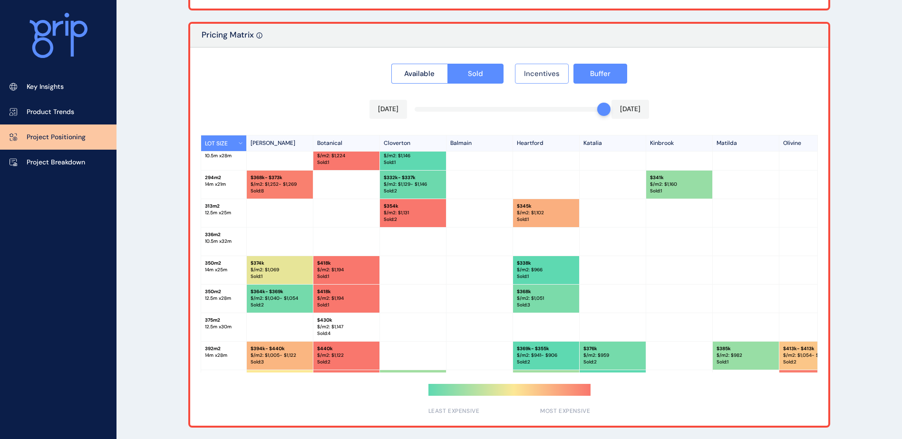
click at [551, 78] on span "Incentives" at bounding box center [542, 74] width 36 height 10
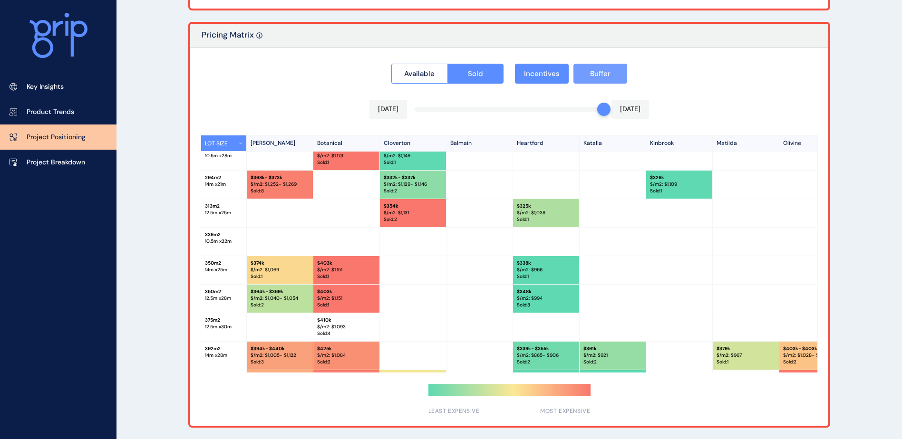
click at [602, 78] on span "Buffer" at bounding box center [600, 74] width 20 height 10
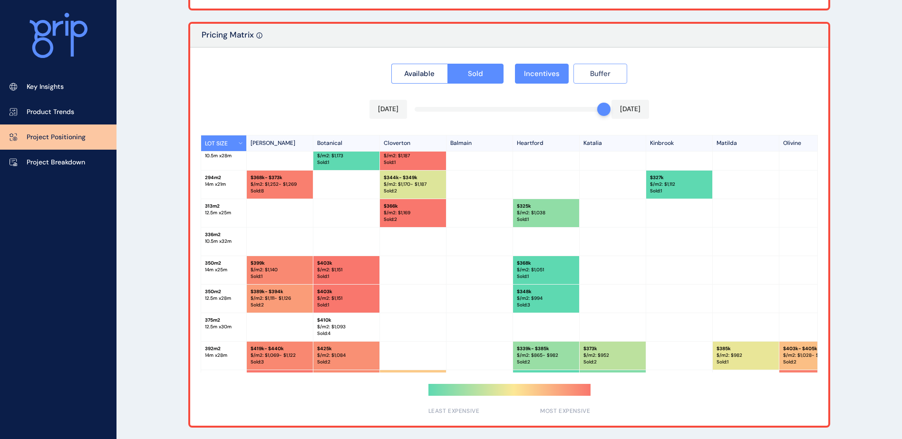
click at [598, 78] on span "Buffer" at bounding box center [600, 74] width 20 height 10
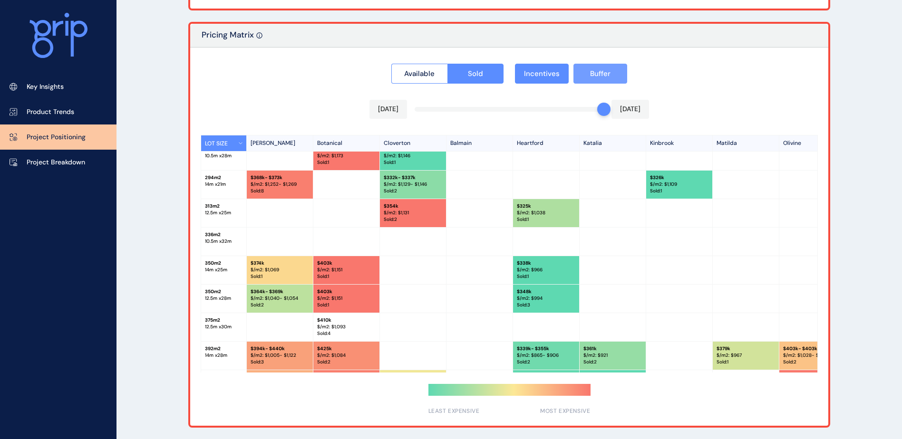
click at [598, 78] on span "Buffer" at bounding box center [600, 74] width 20 height 10
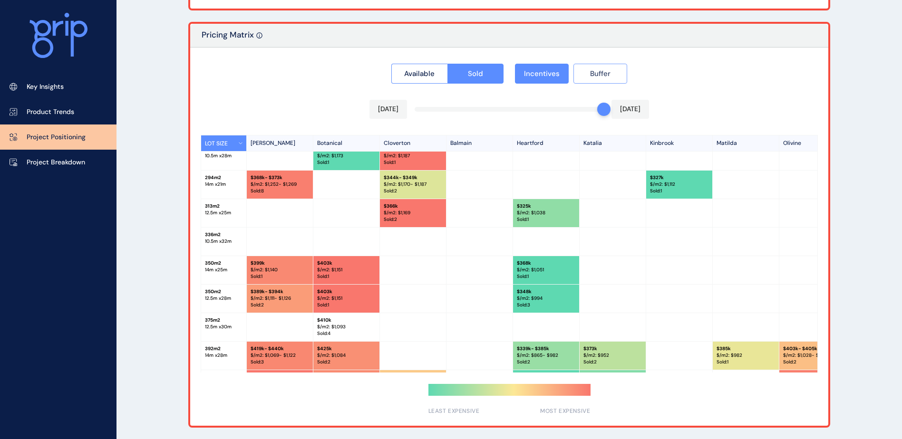
click at [598, 78] on span "Buffer" at bounding box center [600, 74] width 20 height 10
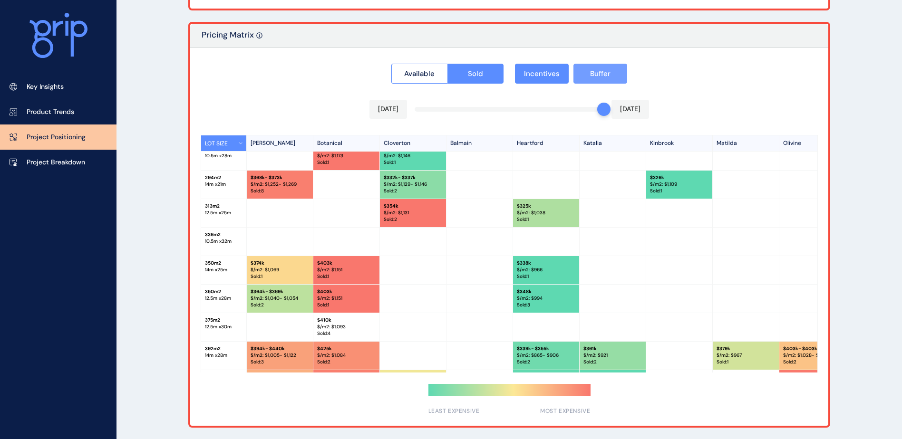
click at [598, 78] on span "Buffer" at bounding box center [600, 74] width 20 height 10
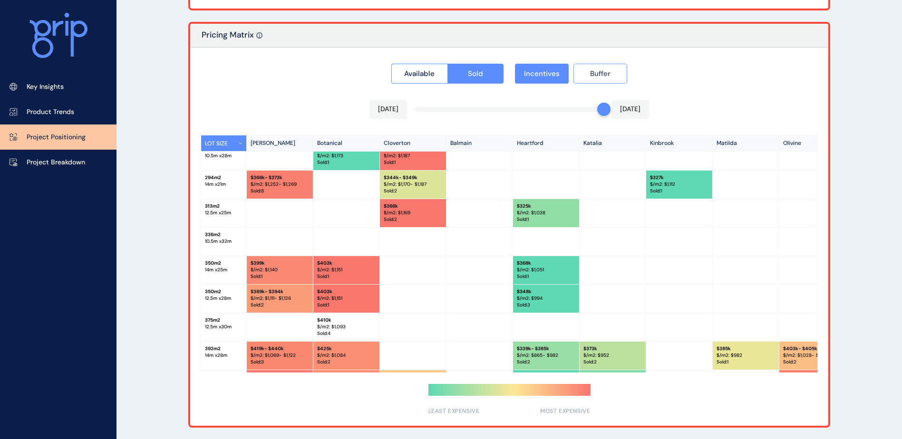
click at [598, 78] on span "Buffer" at bounding box center [600, 74] width 20 height 10
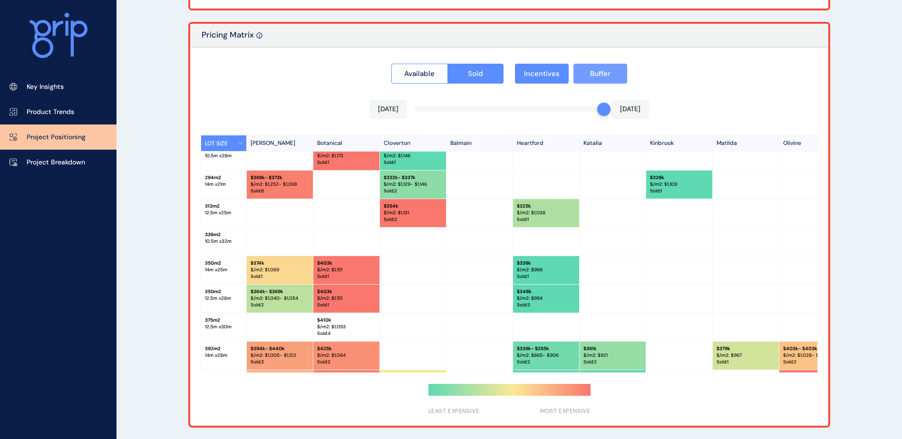
click at [598, 78] on span "Buffer" at bounding box center [600, 74] width 20 height 10
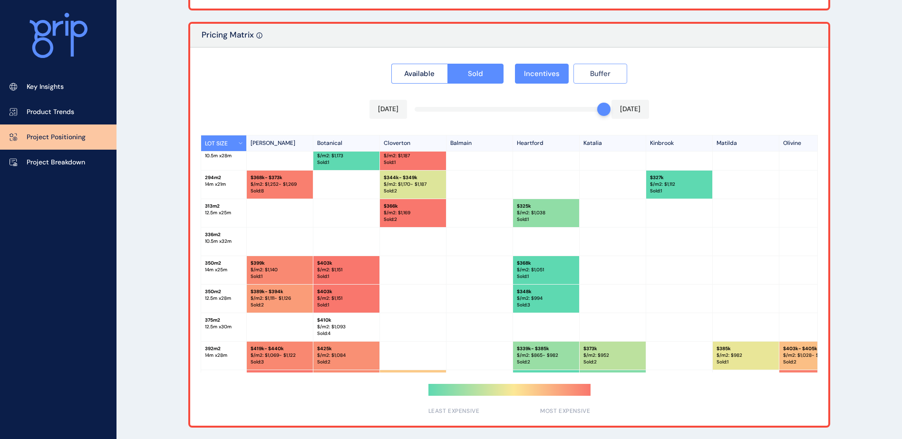
click at [598, 78] on span "Buffer" at bounding box center [600, 74] width 20 height 10
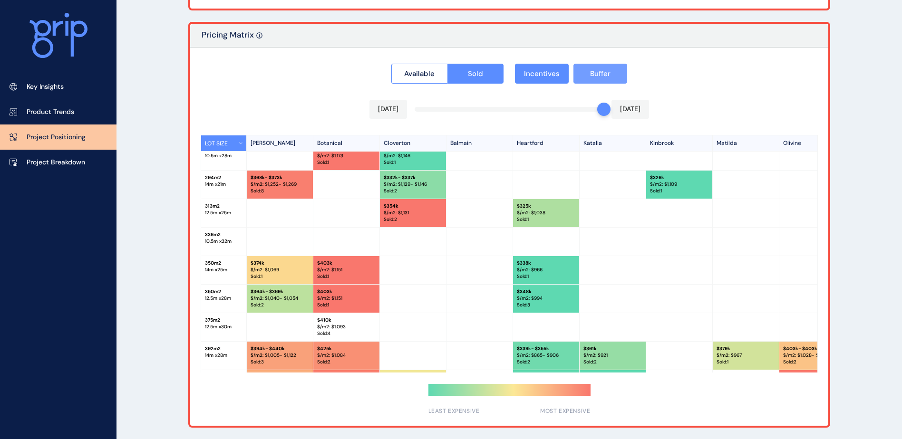
click at [598, 78] on span "Buffer" at bounding box center [600, 74] width 20 height 10
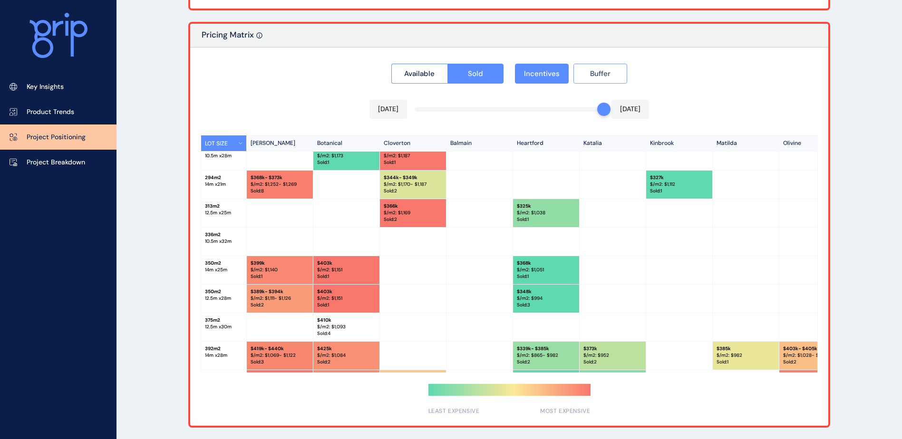
click at [598, 78] on span "Buffer" at bounding box center [600, 74] width 20 height 10
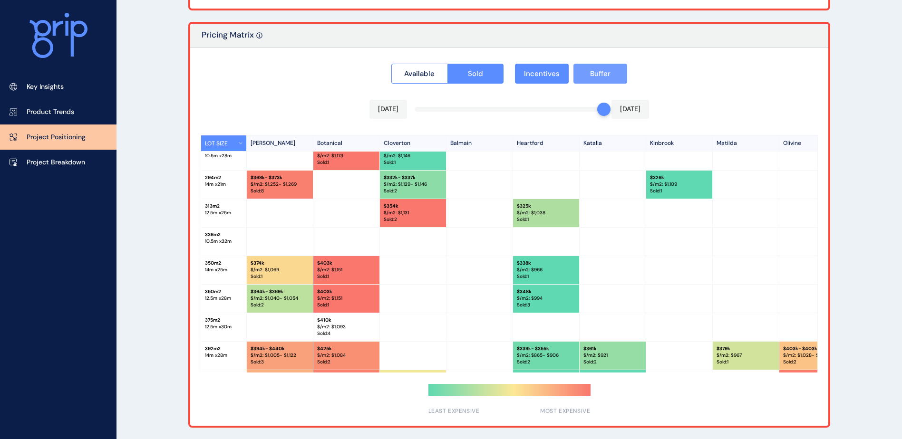
click at [598, 78] on span "Buffer" at bounding box center [600, 74] width 20 height 10
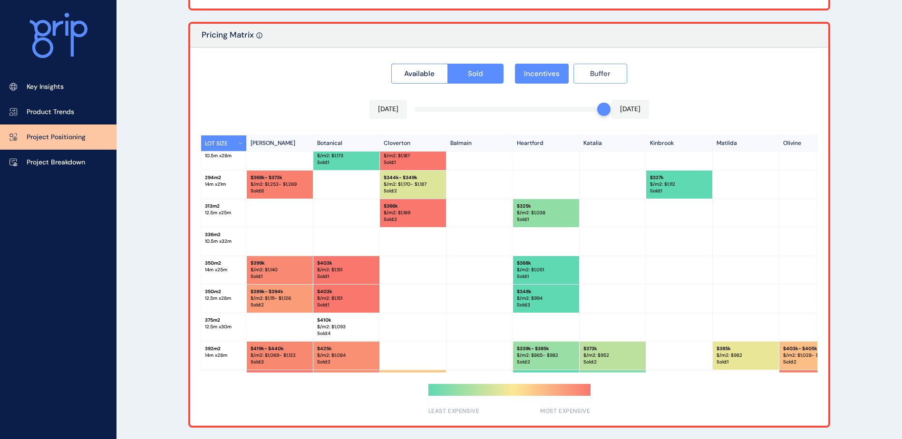
click at [598, 78] on span "Buffer" at bounding box center [600, 74] width 20 height 10
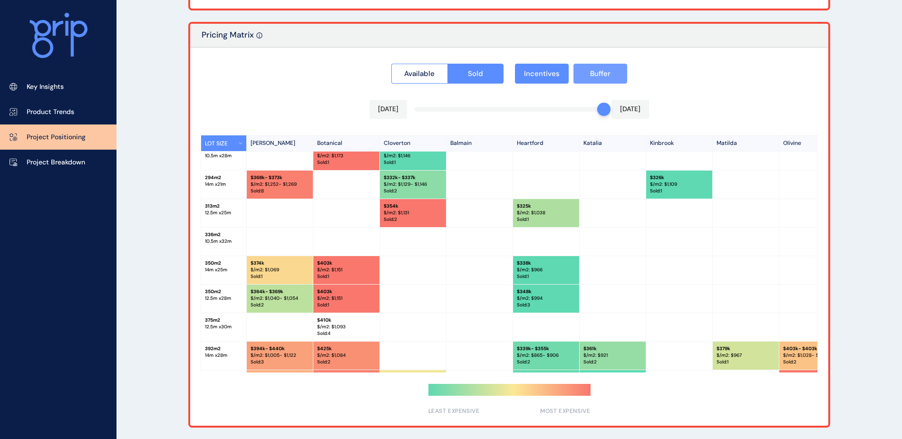
click at [598, 78] on span "Buffer" at bounding box center [600, 74] width 20 height 10
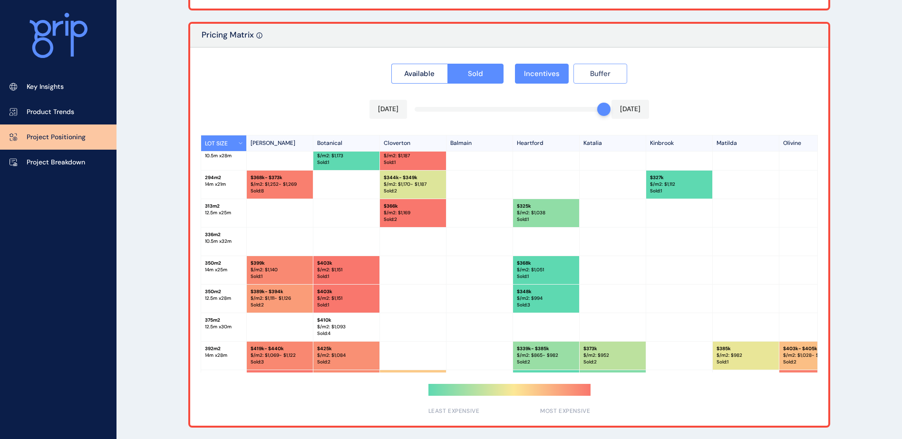
click at [598, 78] on span "Buffer" at bounding box center [600, 74] width 20 height 10
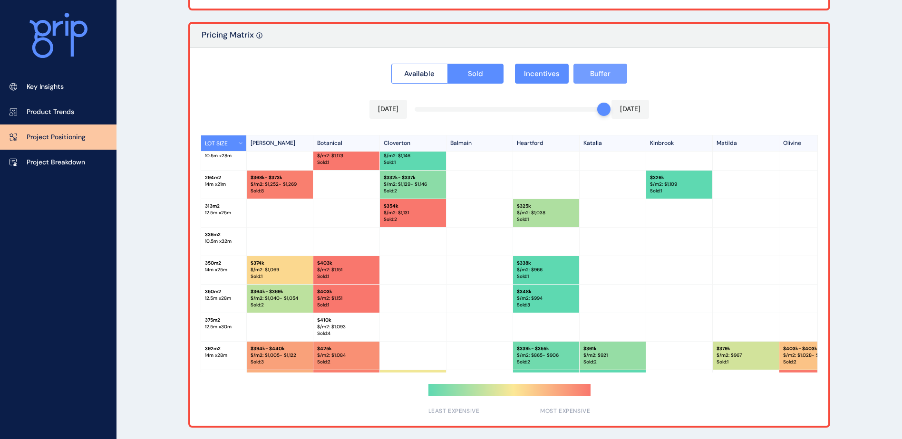
click at [577, 76] on button "Buffer" at bounding box center [601, 74] width 54 height 20
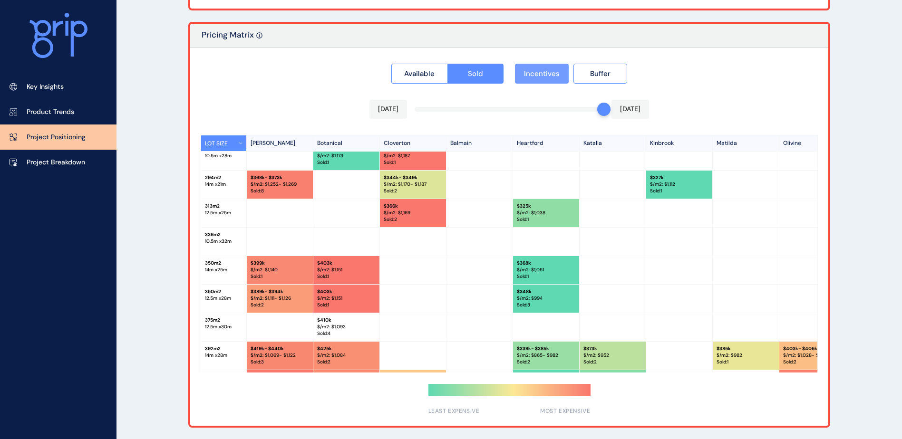
click at [554, 76] on span "Incentives" at bounding box center [542, 74] width 36 height 10
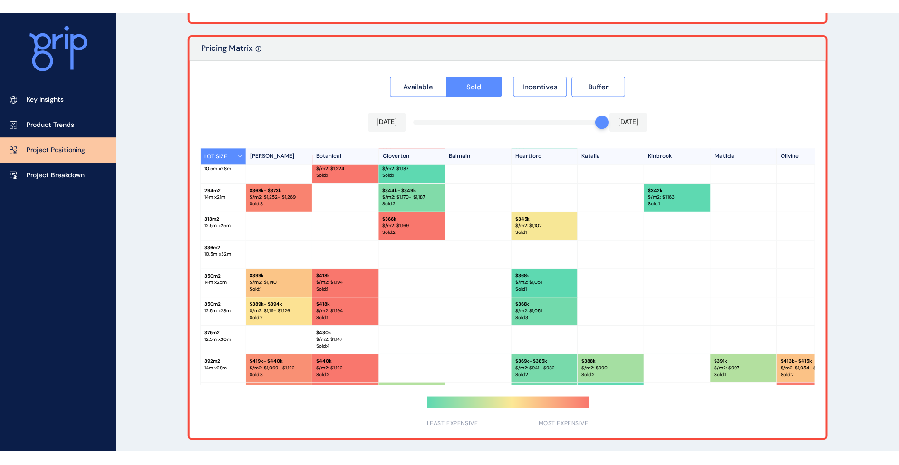
scroll to position [860, 0]
